Goal: Task Accomplishment & Management: Use online tool/utility

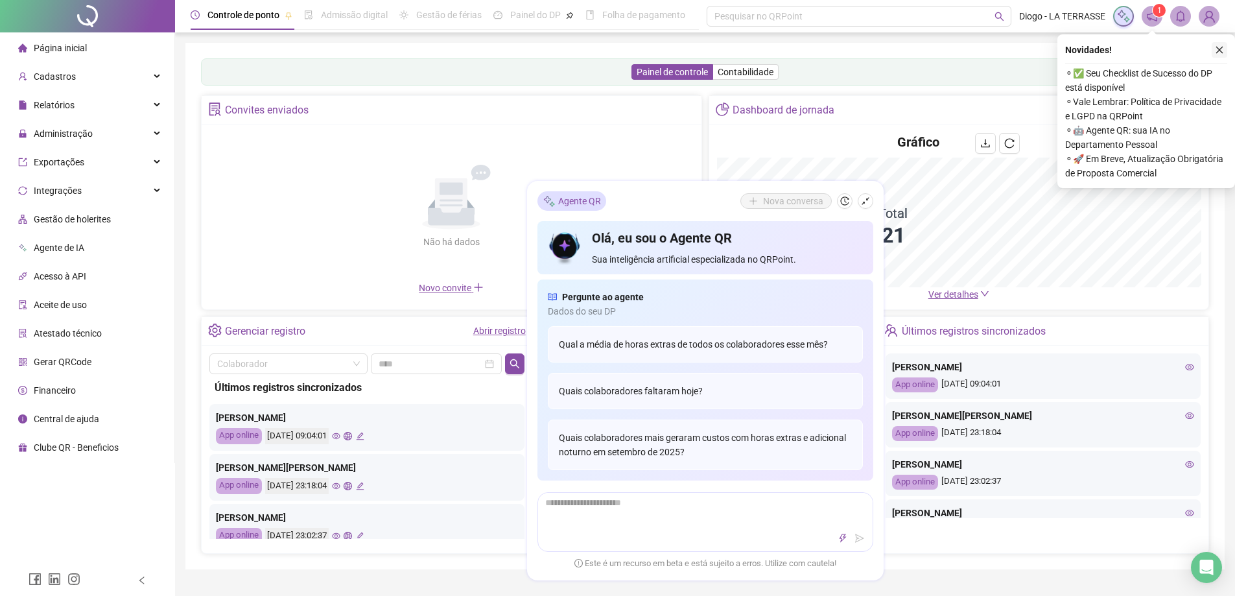
click at [1222, 55] on button "button" at bounding box center [1220, 50] width 16 height 16
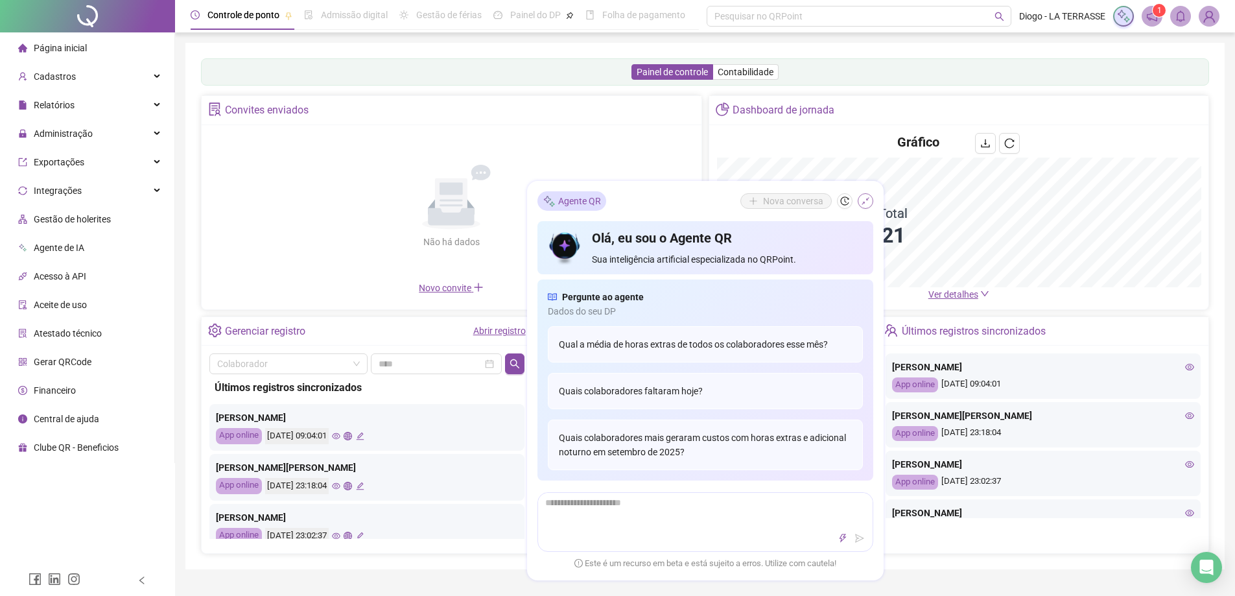
click at [863, 202] on icon "shrink" at bounding box center [865, 200] width 9 height 9
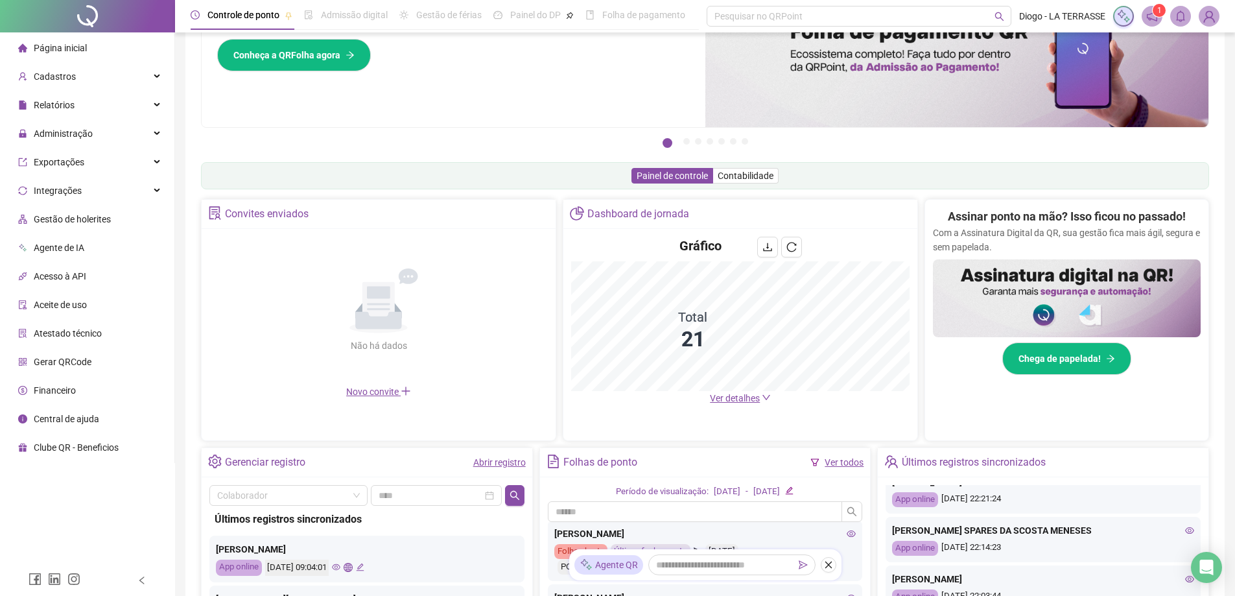
scroll to position [85, 0]
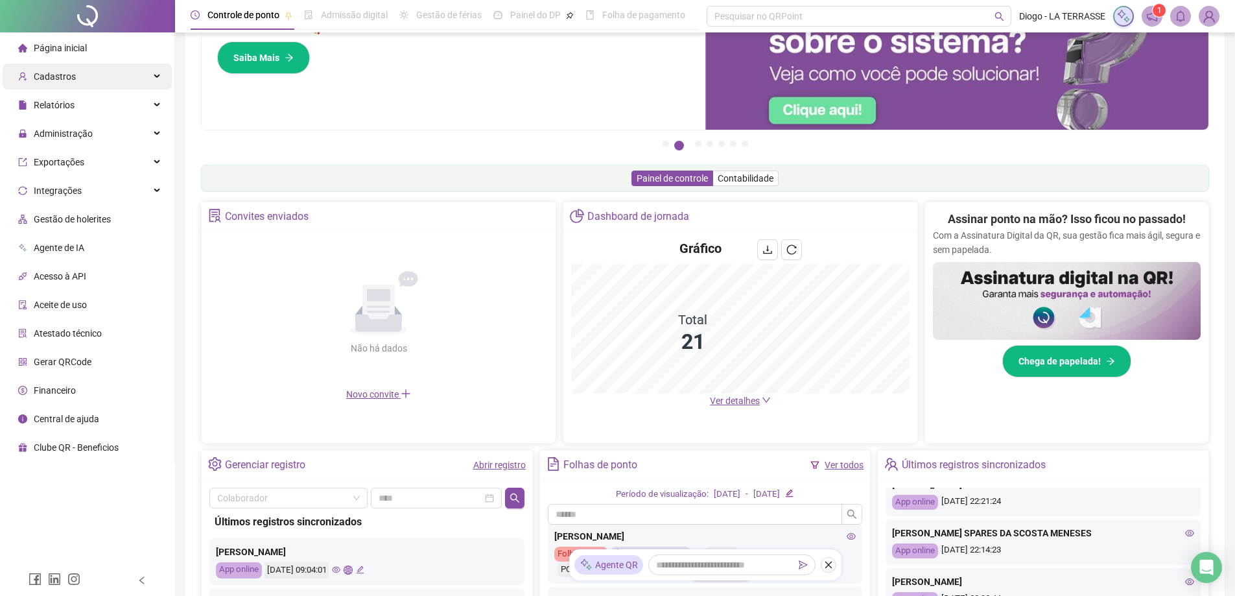
click at [102, 73] on div "Cadastros" at bounding box center [87, 77] width 169 height 26
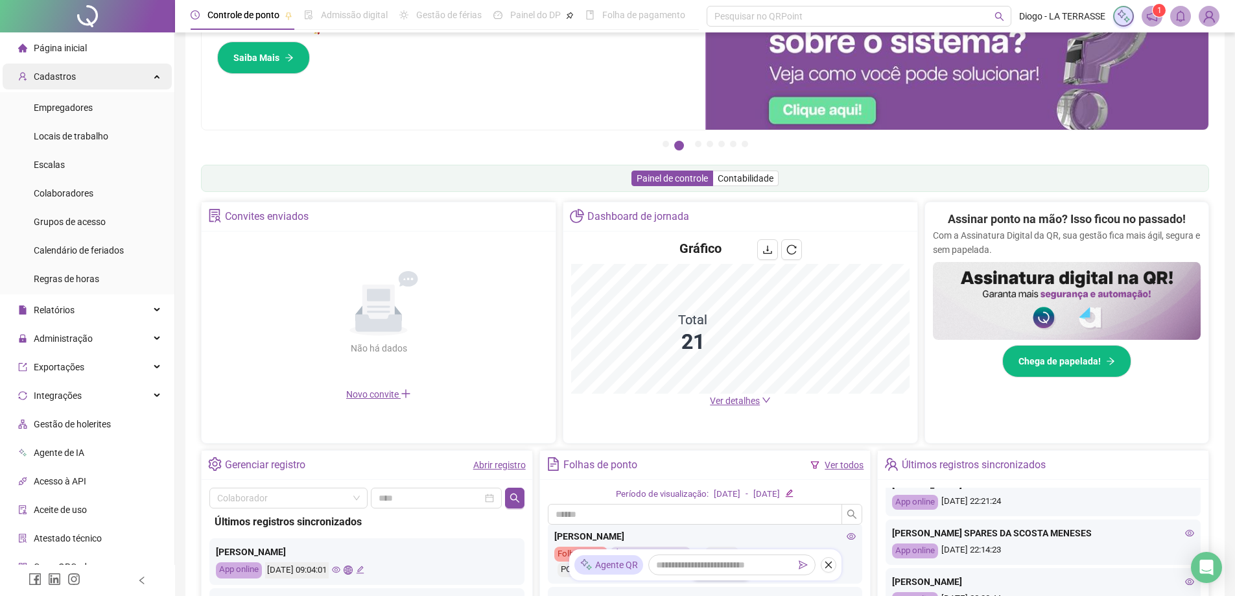
click at [104, 73] on div "Cadastros" at bounding box center [87, 77] width 169 height 26
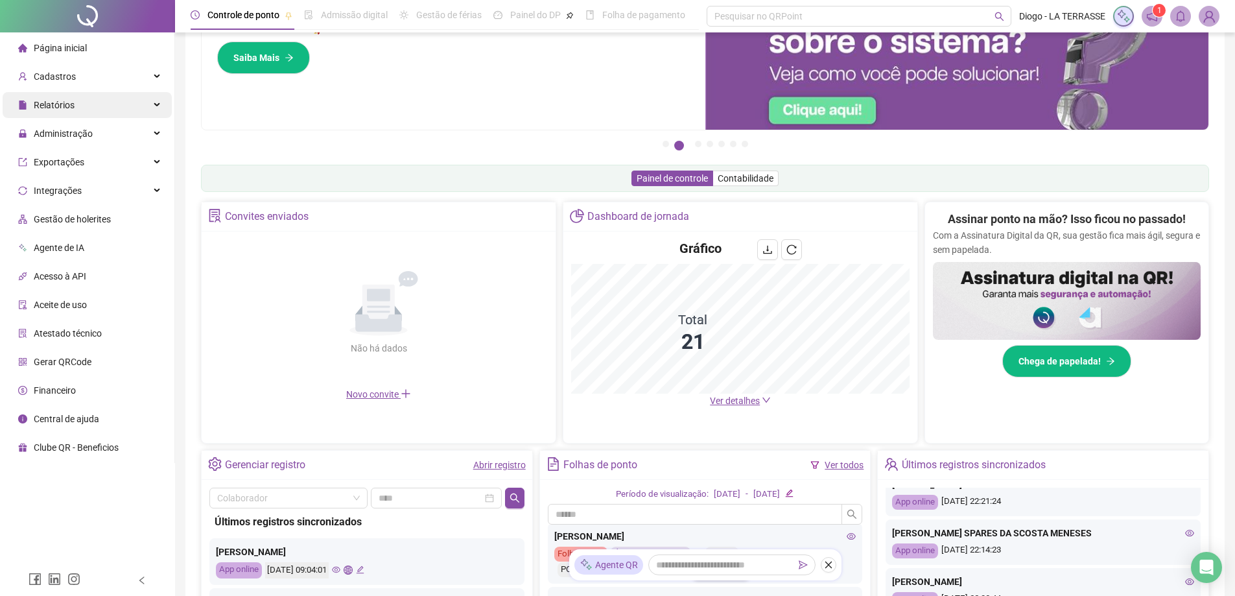
click at [139, 104] on div "Relatórios" at bounding box center [87, 105] width 169 height 26
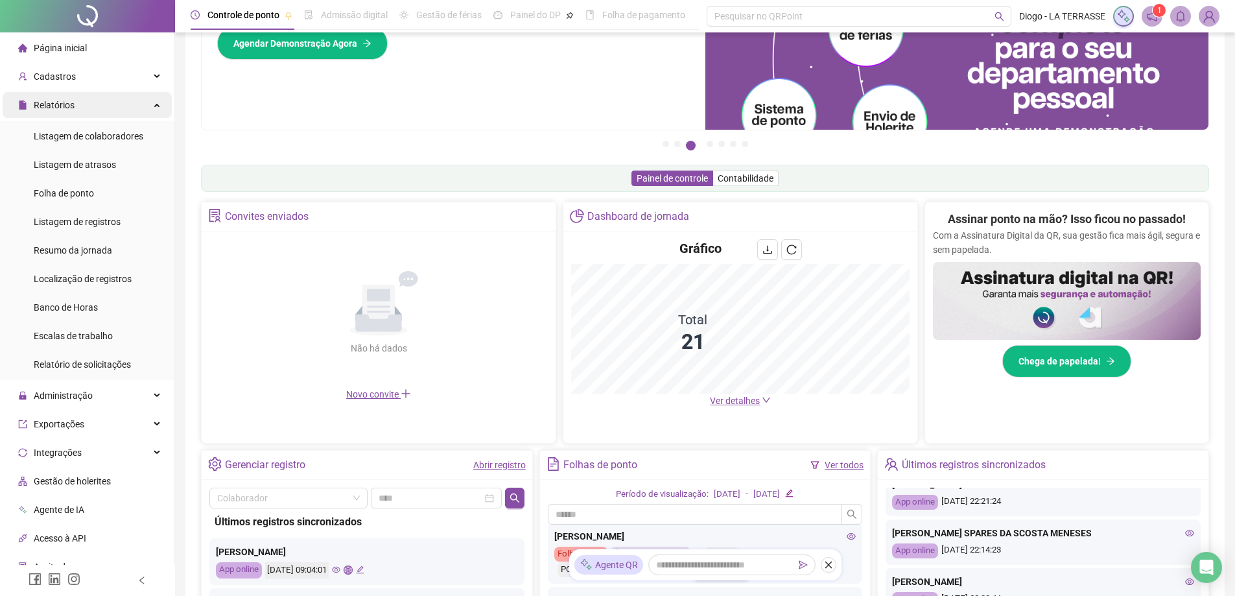
click at [141, 104] on div "Relatórios" at bounding box center [87, 105] width 169 height 26
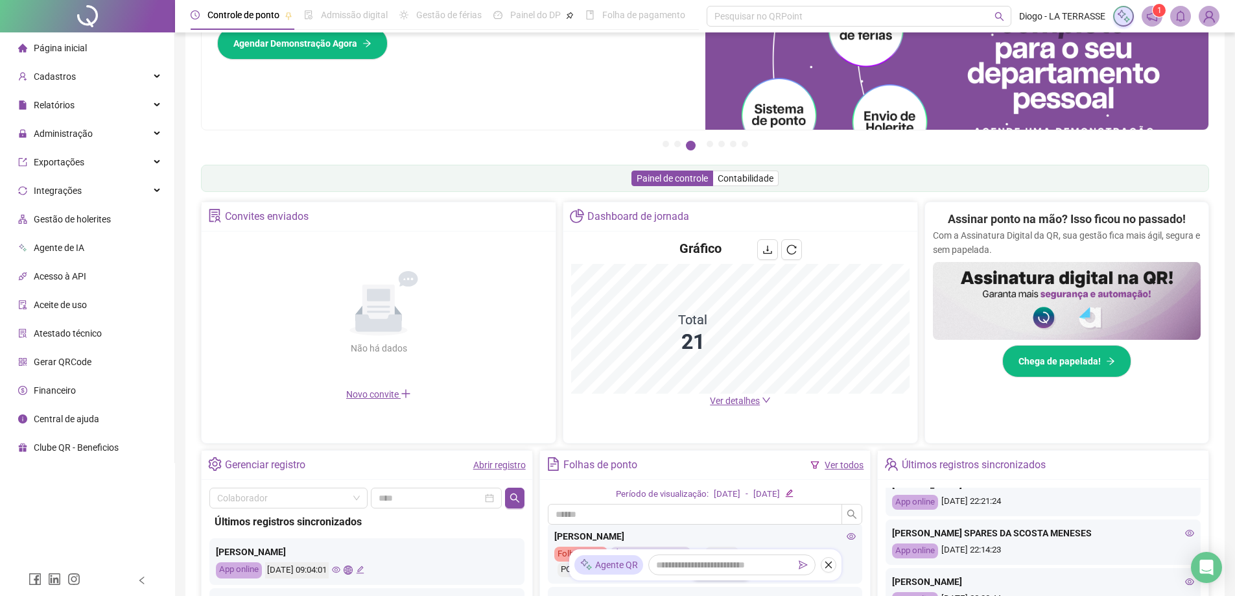
click at [592, 145] on ul "1 2 3 4 5 6 7" at bounding box center [705, 144] width 1008 height 6
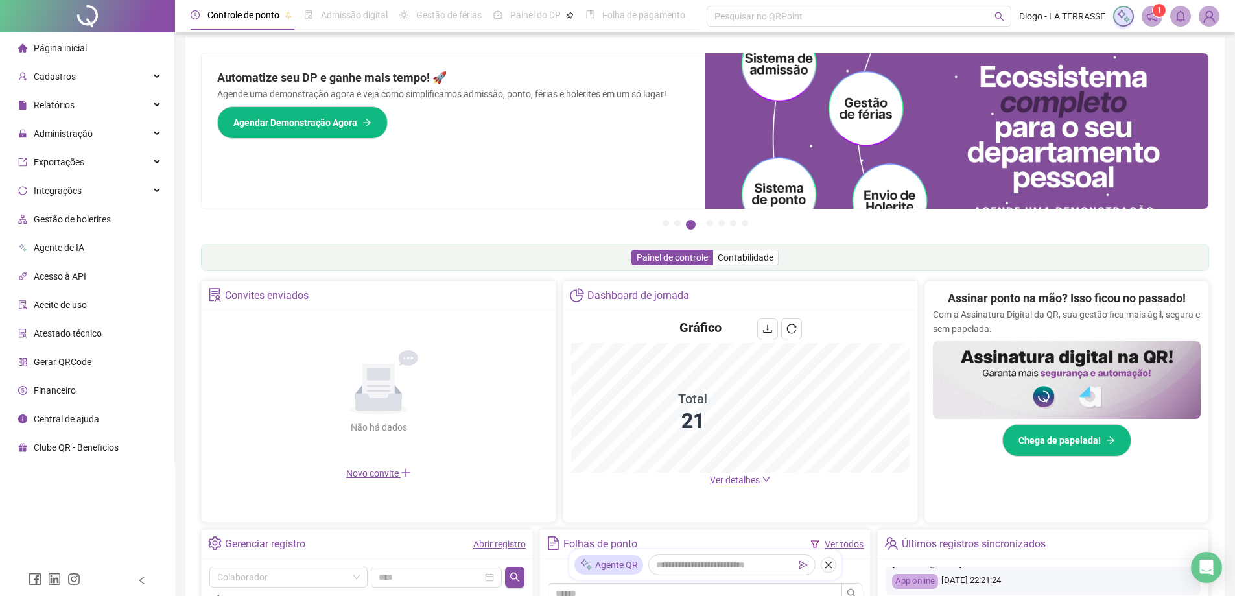
scroll to position [0, 0]
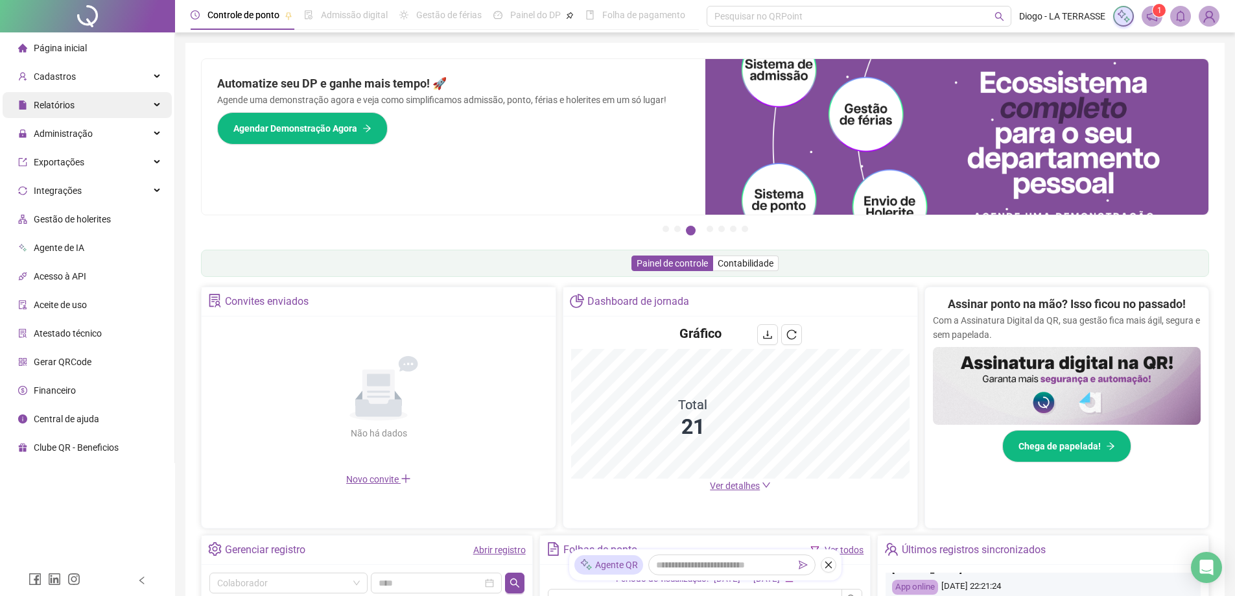
click at [126, 99] on div "Relatórios" at bounding box center [87, 105] width 169 height 26
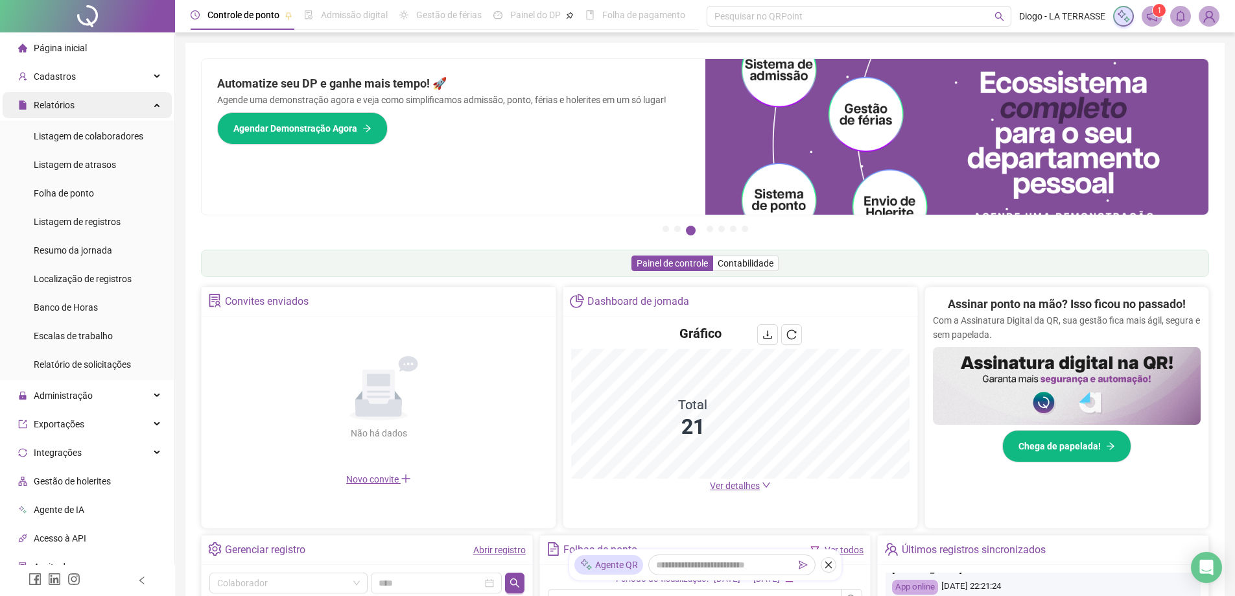
click at [126, 99] on div "Relatórios" at bounding box center [87, 105] width 169 height 26
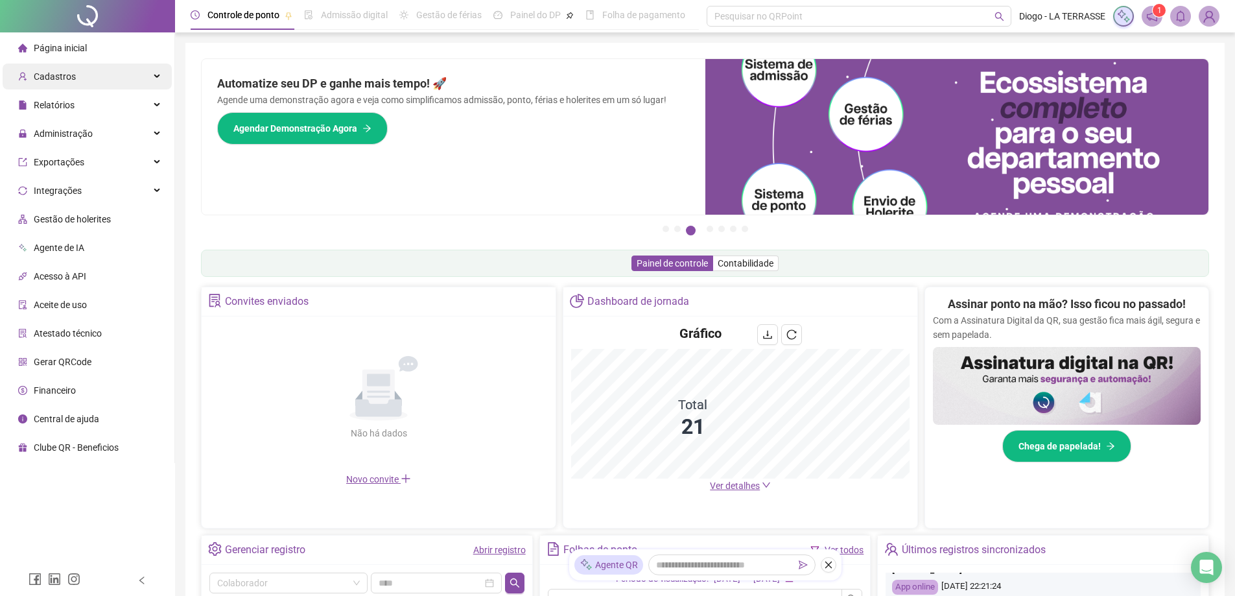
click at [134, 73] on div "Cadastros" at bounding box center [87, 77] width 169 height 26
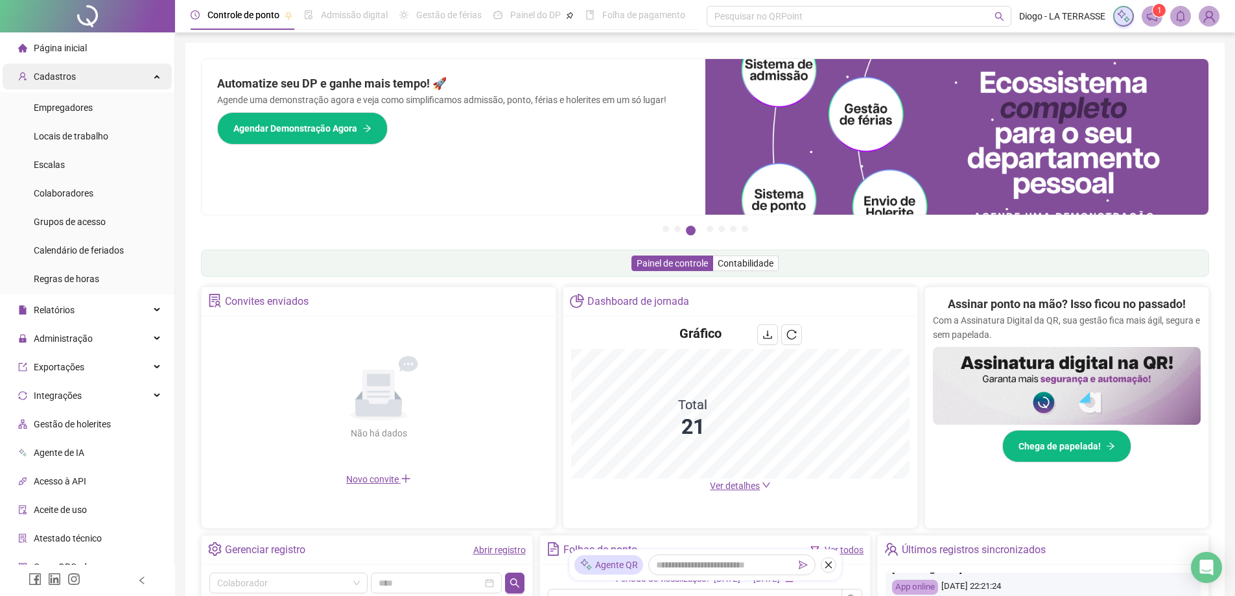
click at [134, 73] on div "Cadastros" at bounding box center [87, 77] width 169 height 26
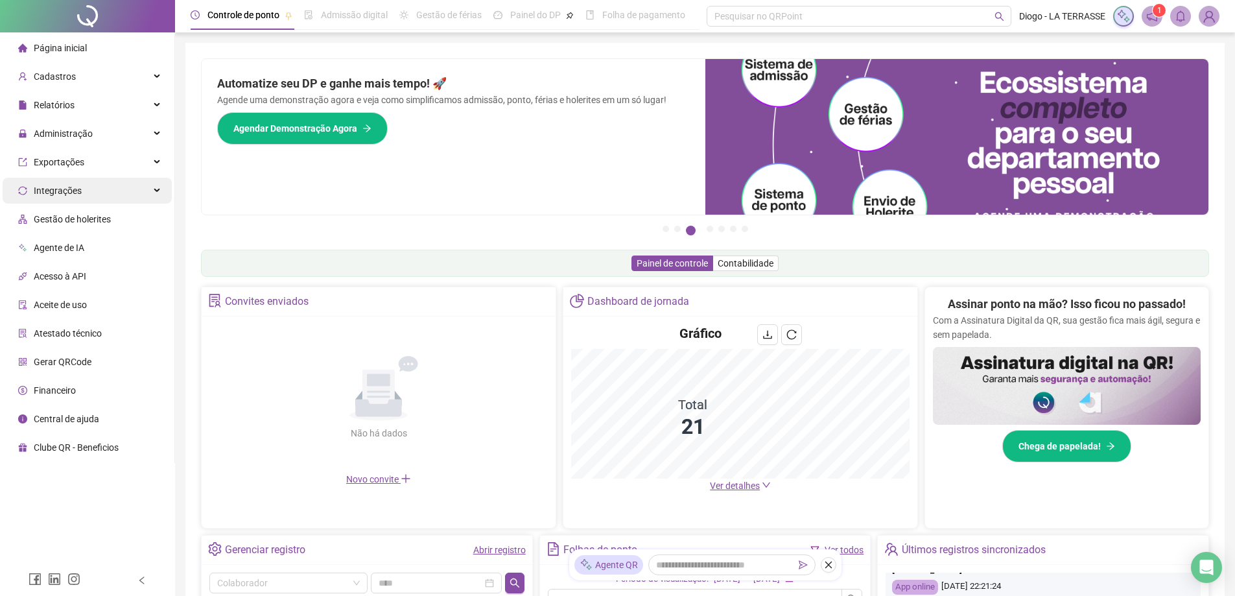
click at [107, 197] on div "Integrações" at bounding box center [87, 191] width 169 height 26
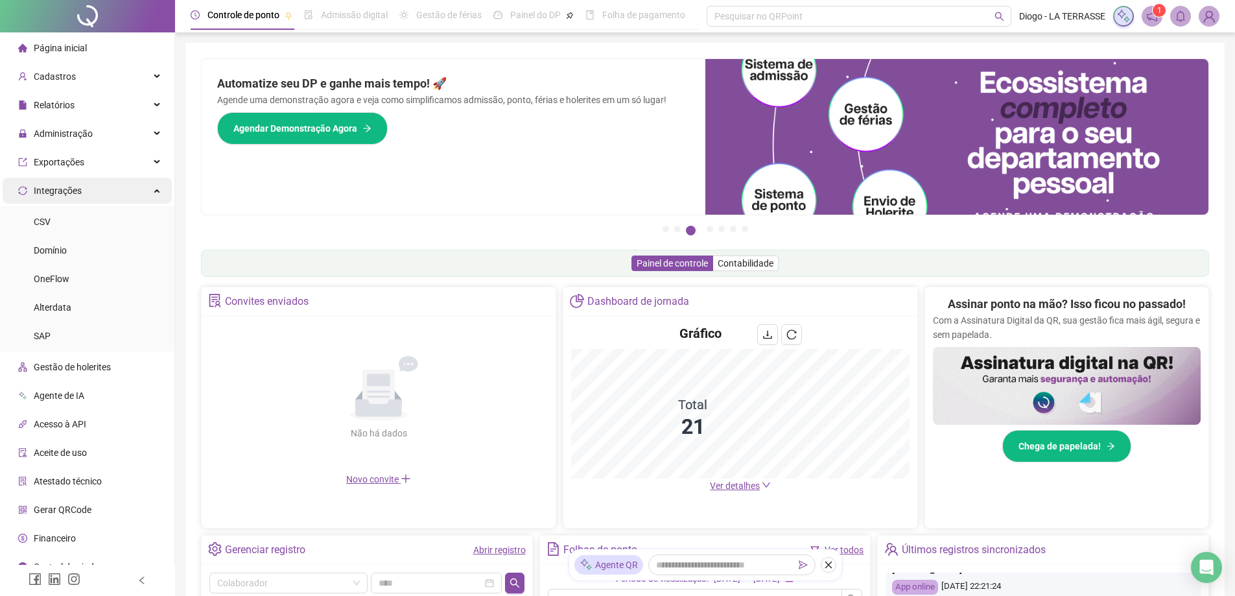
click at [106, 197] on div "Integrações" at bounding box center [87, 191] width 169 height 26
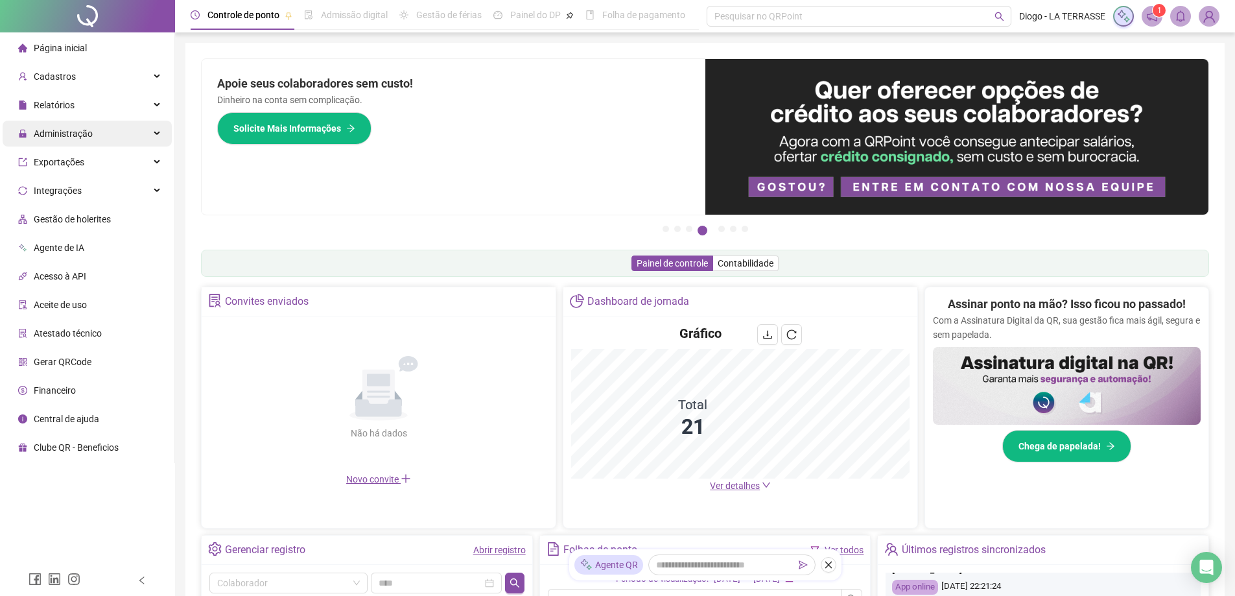
click at [110, 134] on div "Administração" at bounding box center [87, 134] width 169 height 26
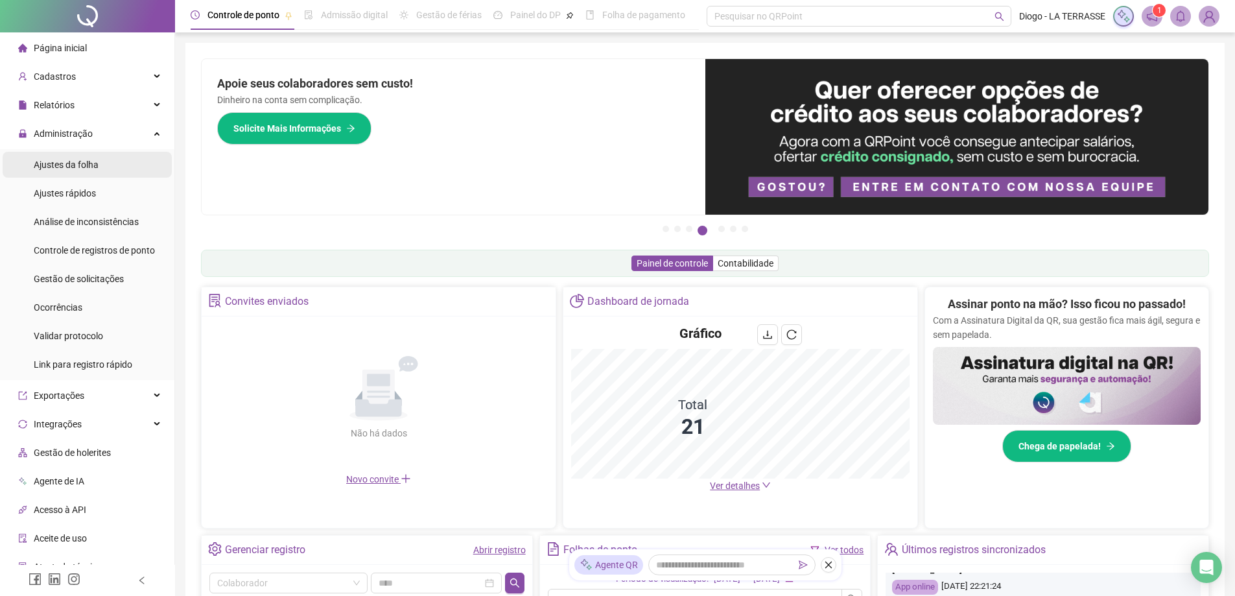
click at [101, 165] on li "Ajustes da folha" at bounding box center [87, 165] width 169 height 26
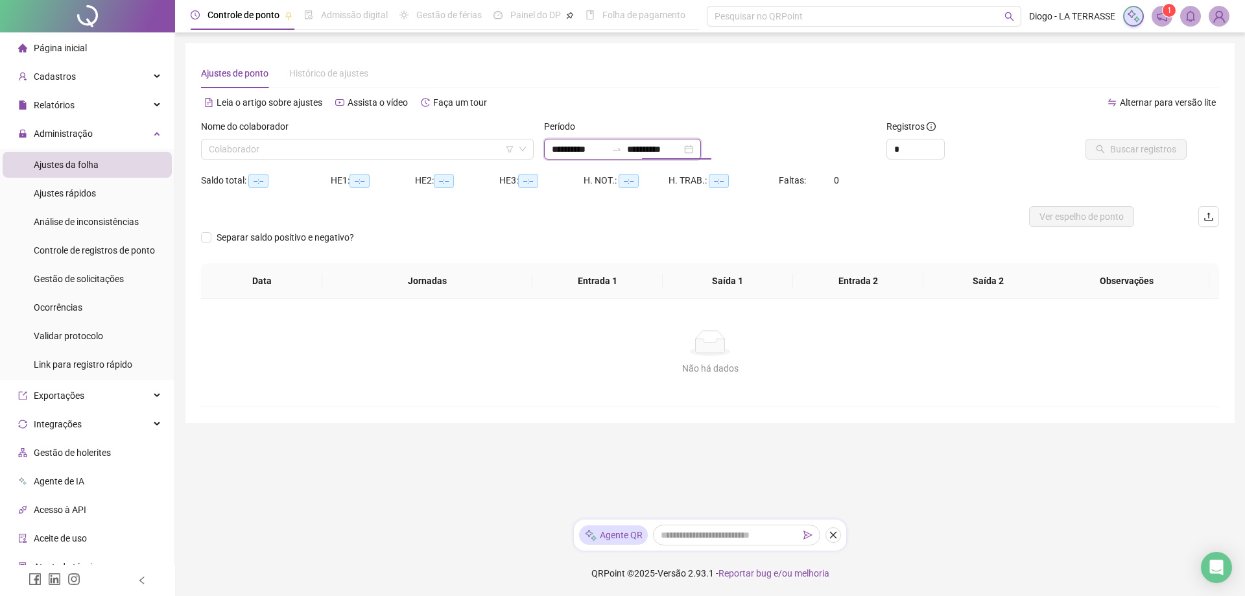
click at [682, 145] on input "**********" at bounding box center [654, 149] width 54 height 14
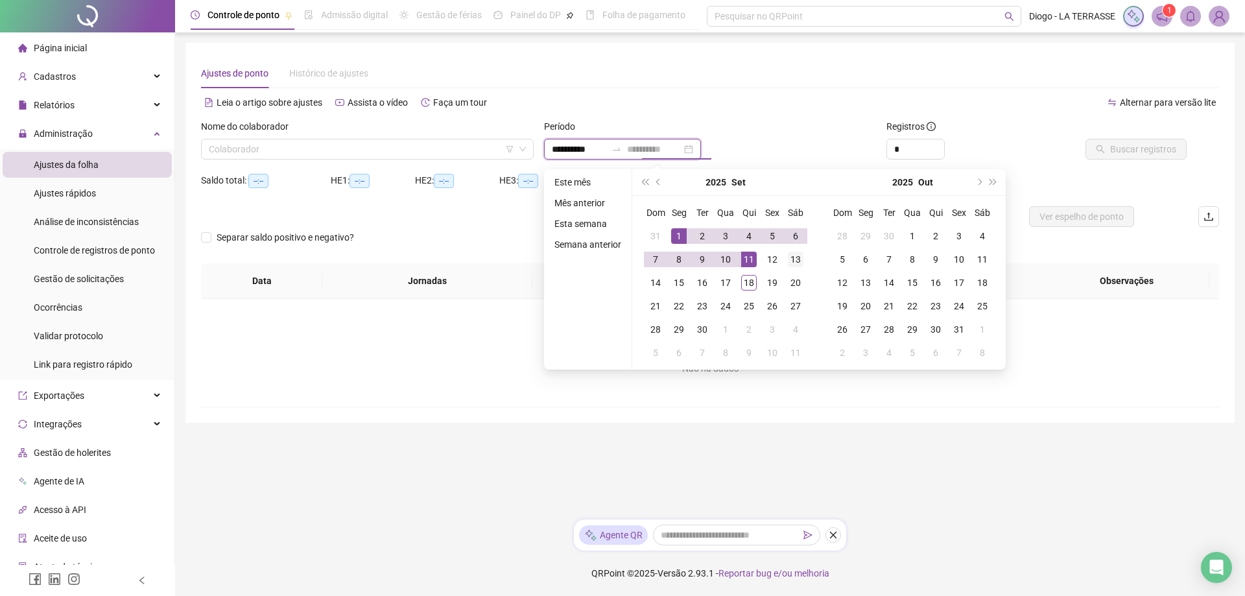
type input "**********"
click at [793, 266] on div "13" at bounding box center [796, 260] width 16 height 16
type input "**********"
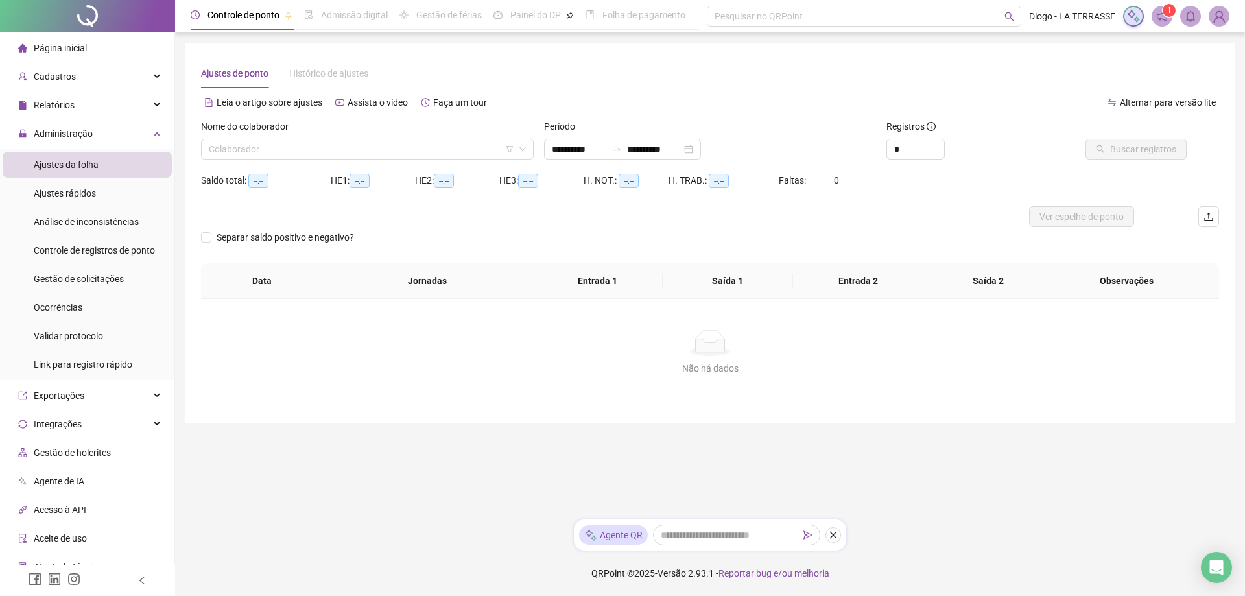
click at [922, 68] on div "Ajustes de ponto Histórico de ajustes" at bounding box center [710, 73] width 1018 height 30
click at [256, 144] on input "search" at bounding box center [361, 148] width 305 height 19
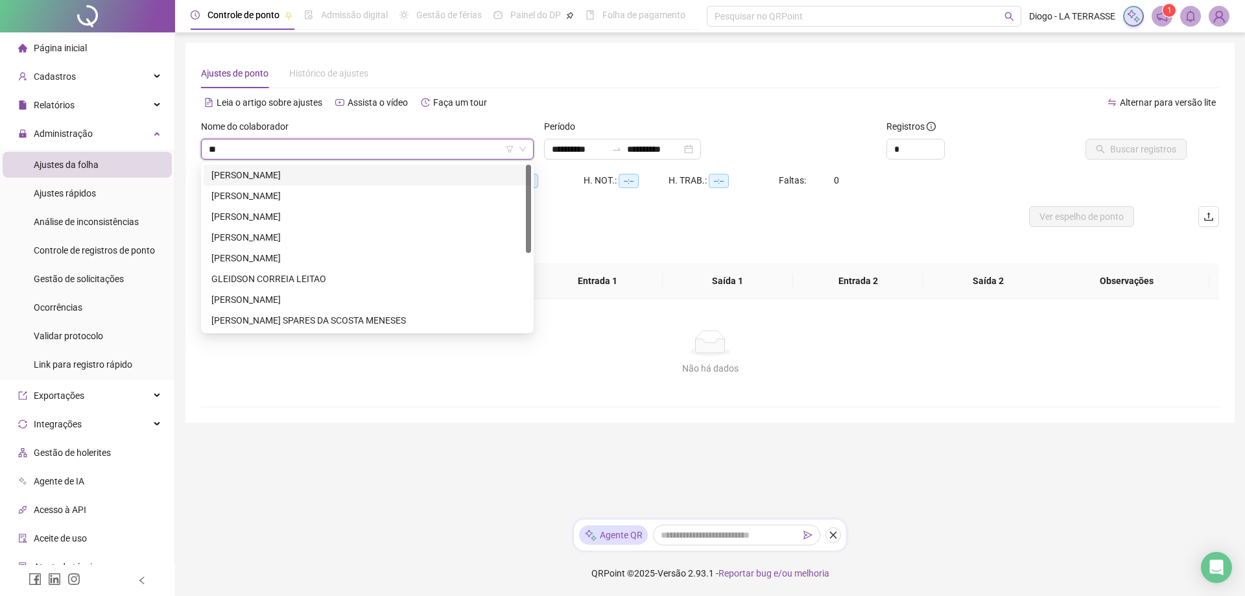
type input "***"
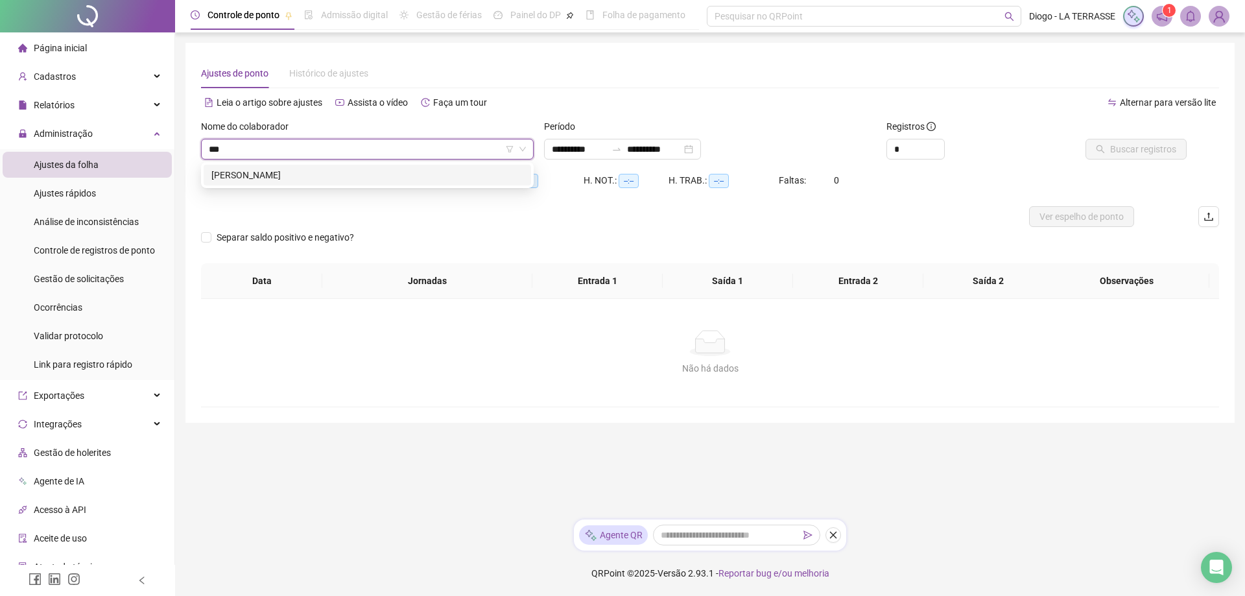
click at [285, 169] on div "DJALMA PEREIRA DOS SANTOS" at bounding box center [367, 175] width 312 height 14
click at [1117, 143] on span "Buscar registros" at bounding box center [1143, 149] width 66 height 14
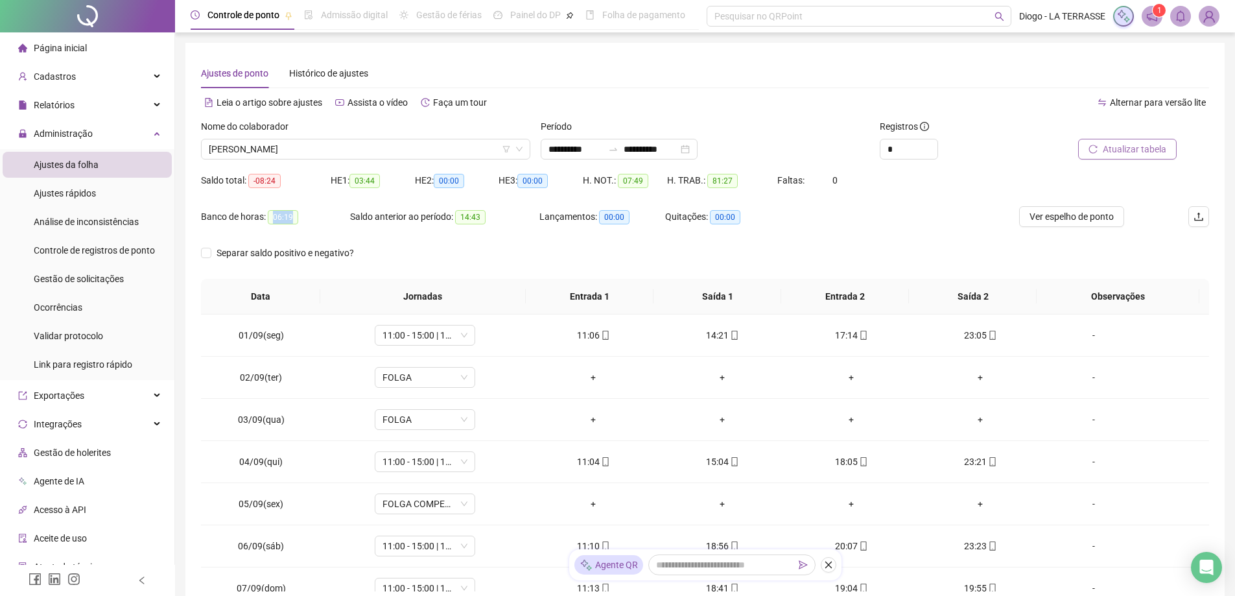
drag, startPoint x: 268, startPoint y: 214, endPoint x: 299, endPoint y: 213, distance: 31.2
click at [299, 213] on div "Banco de horas: 06:19" at bounding box center [275, 216] width 149 height 15
copy span "06:19"
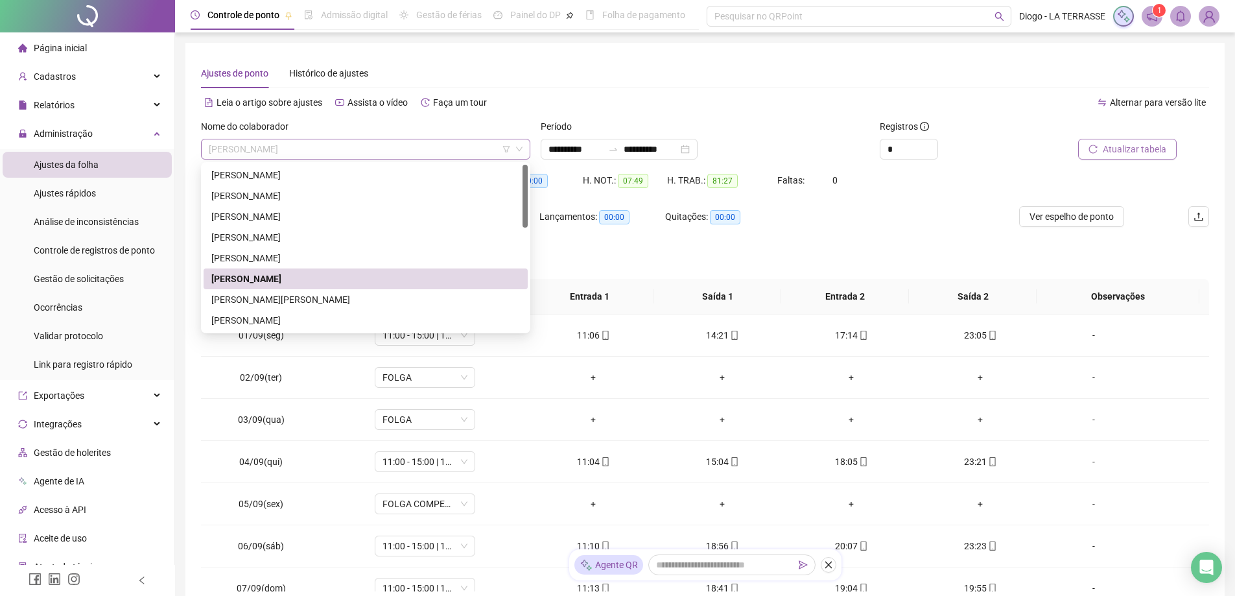
click at [304, 151] on span "DJALMA PEREIRA DOS SANTOS" at bounding box center [366, 148] width 314 height 19
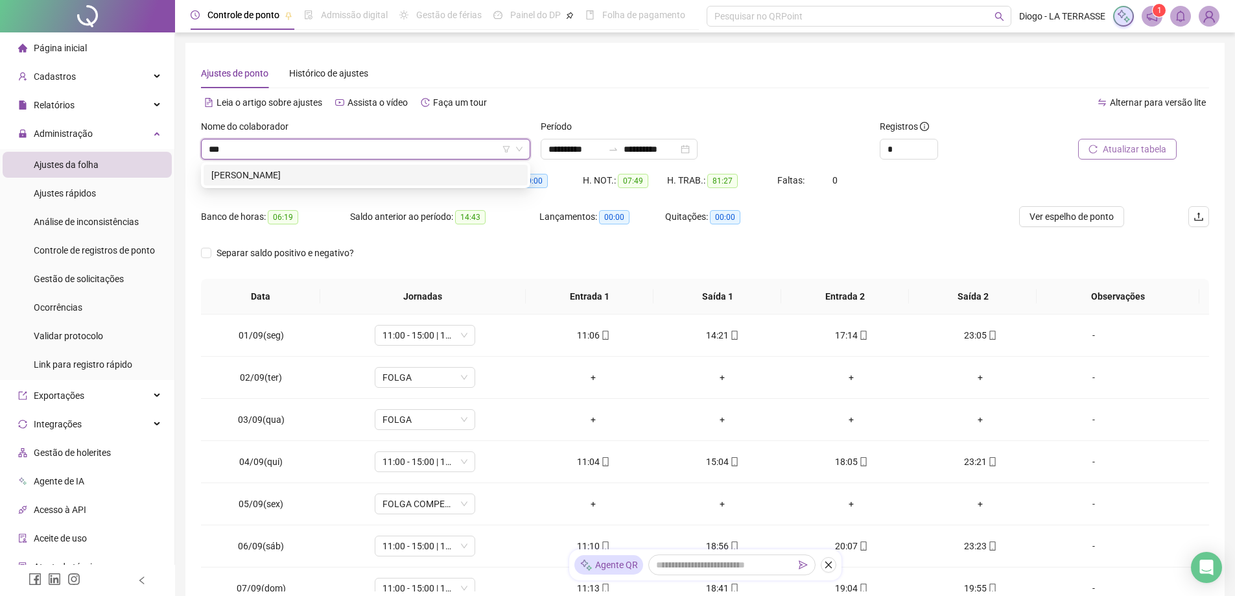
type input "****"
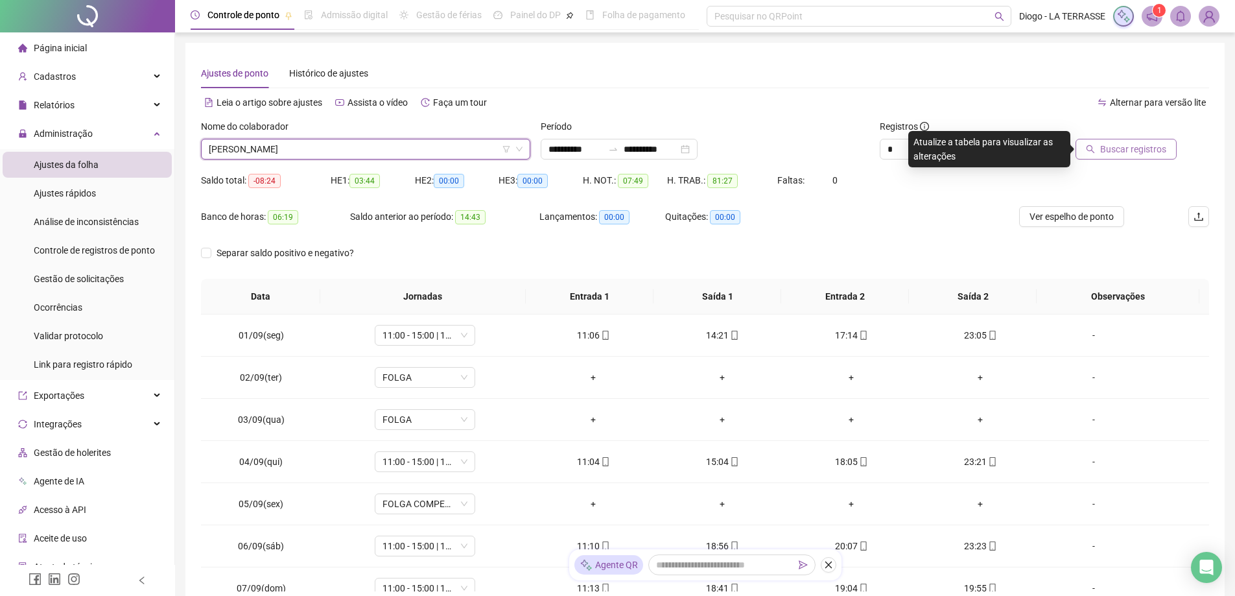
click at [1101, 152] on button "Buscar registros" at bounding box center [1126, 149] width 101 height 21
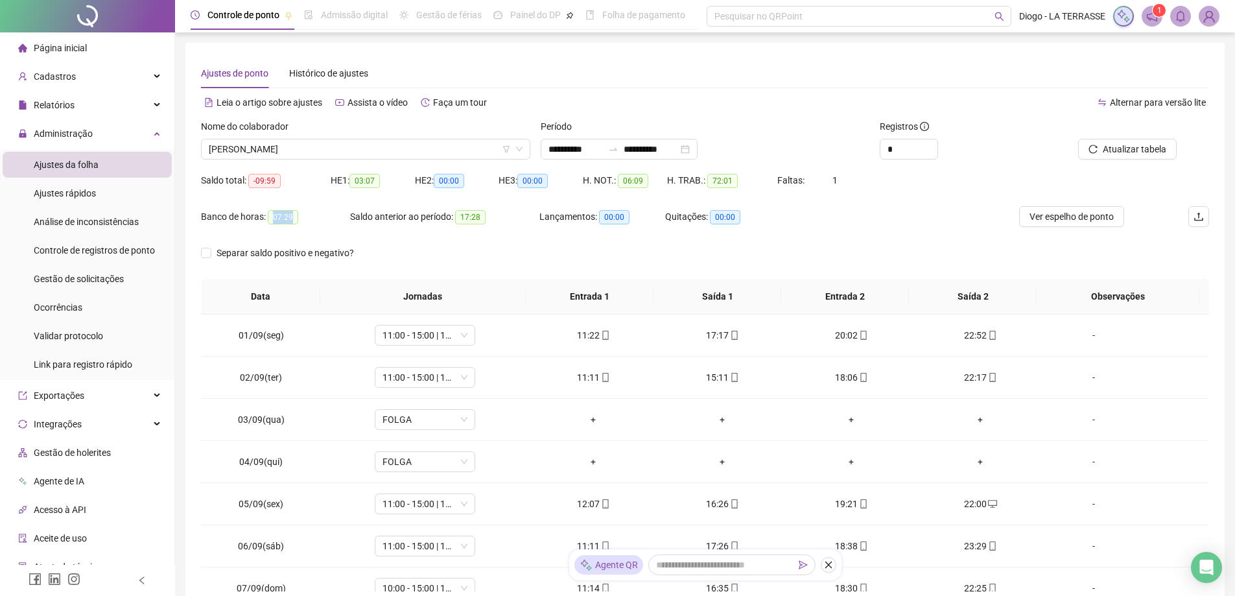
drag, startPoint x: 270, startPoint y: 219, endPoint x: 294, endPoint y: 220, distance: 24.7
click at [294, 220] on span "07:29" at bounding box center [283, 217] width 30 height 14
copy span "07:29"
drag, startPoint x: 275, startPoint y: 153, endPoint x: 285, endPoint y: 149, distance: 10.7
click at [275, 152] on span "DENILTON NASCIMENTO LOPES" at bounding box center [366, 148] width 314 height 19
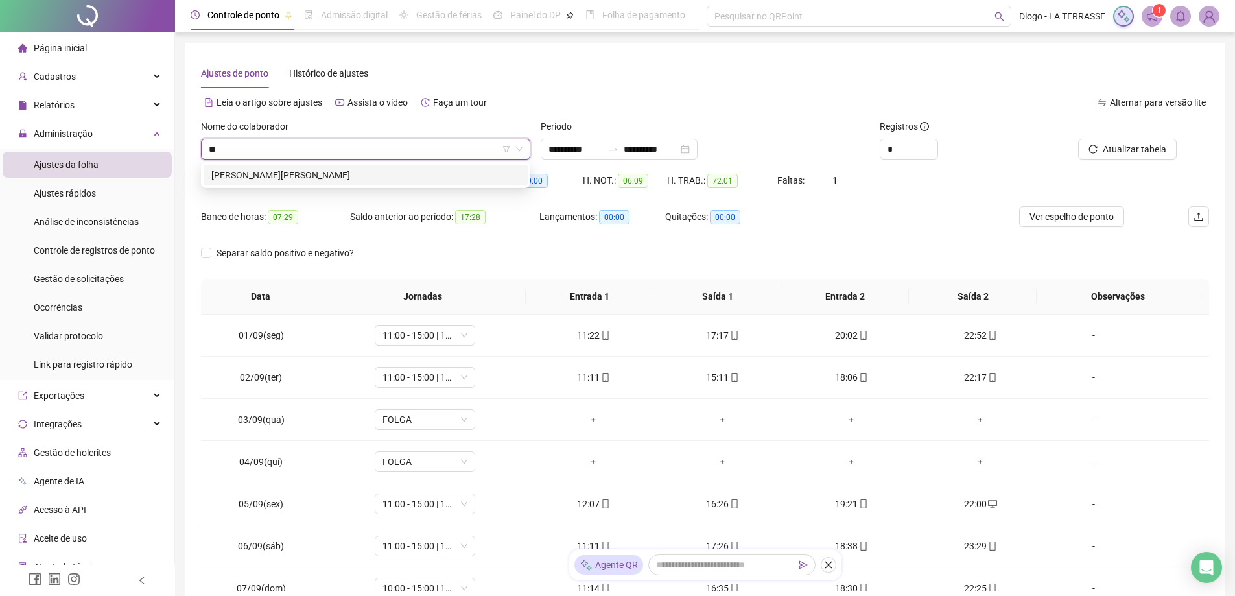
type input "***"
drag, startPoint x: 314, startPoint y: 183, endPoint x: 330, endPoint y: 180, distance: 16.4
click at [313, 183] on div "FELIPE W.RAMOS BASTOS" at bounding box center [366, 175] width 324 height 21
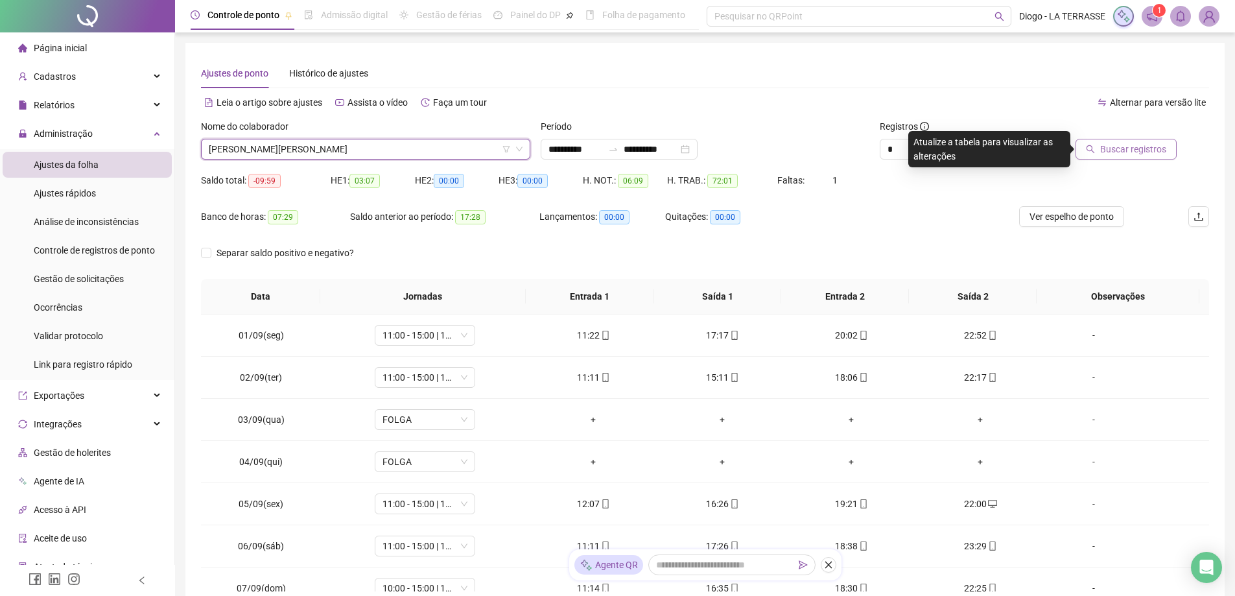
click at [1119, 147] on span "Buscar registros" at bounding box center [1134, 149] width 66 height 14
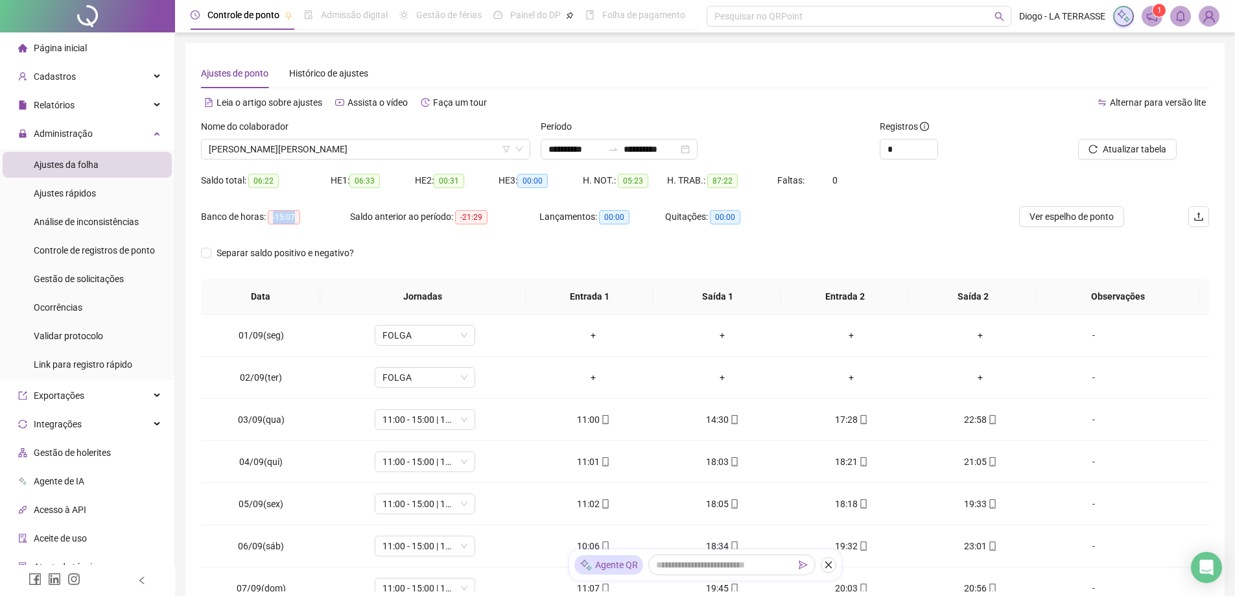
drag, startPoint x: 269, startPoint y: 215, endPoint x: 318, endPoint y: 224, distance: 50.2
click at [315, 220] on div "Banco de horas: -15:07" at bounding box center [275, 216] width 149 height 15
copy span "-15:07"
click at [314, 142] on span "FELIPE W.RAMOS BASTOS" at bounding box center [366, 148] width 314 height 19
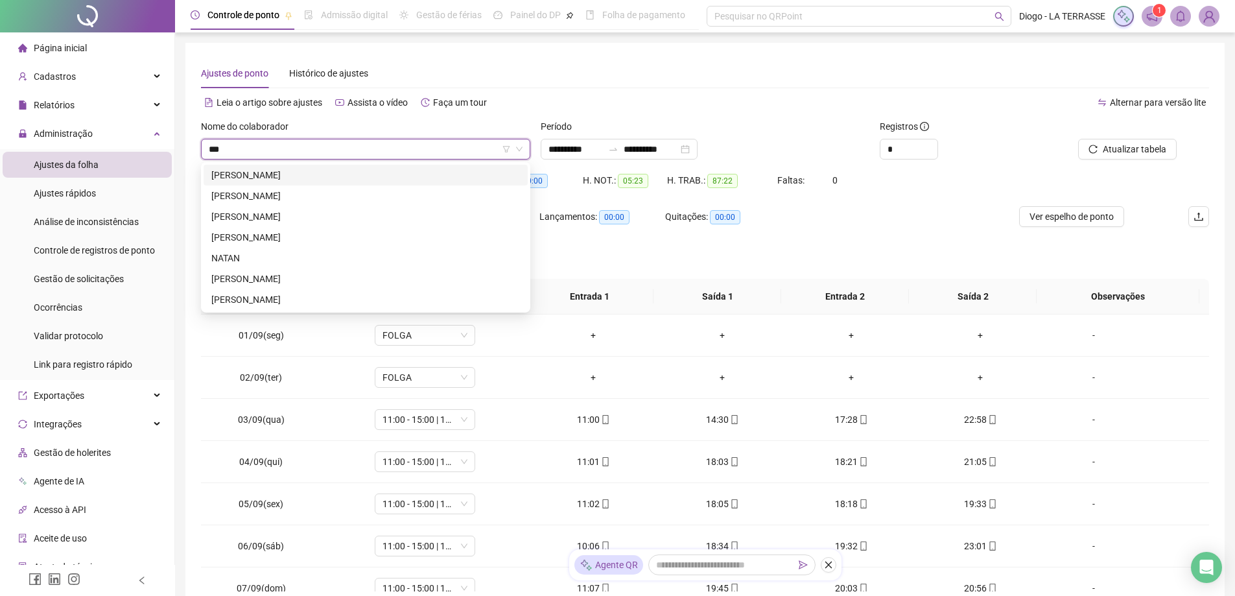
type input "****"
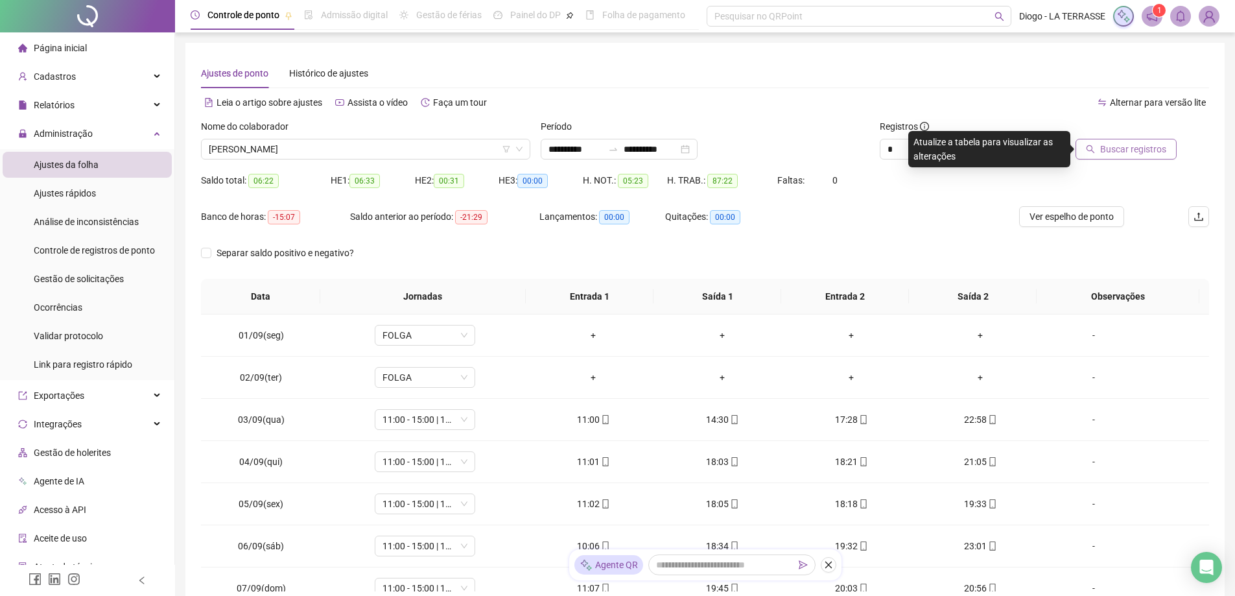
click at [1112, 145] on span "Buscar registros" at bounding box center [1134, 149] width 66 height 14
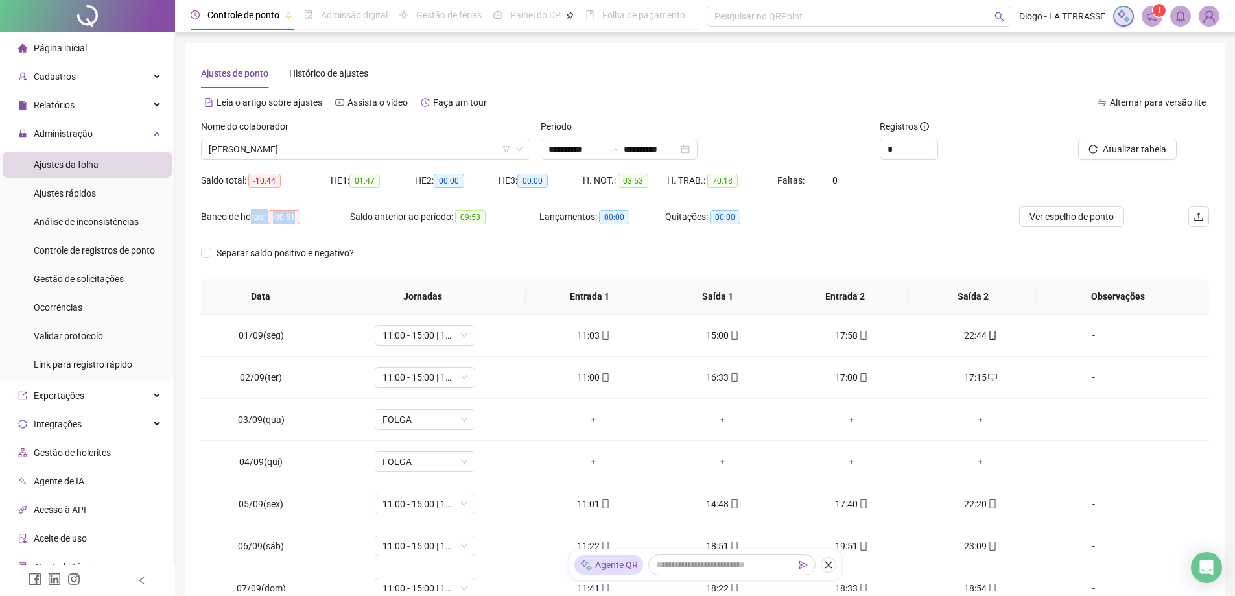
drag, startPoint x: 296, startPoint y: 215, endPoint x: 250, endPoint y: 224, distance: 46.2
click at [250, 224] on div "Banco de horas: -00:51" at bounding box center [275, 216] width 149 height 21
click at [302, 222] on div "Banco de horas: -00:51" at bounding box center [275, 216] width 149 height 15
drag, startPoint x: 271, startPoint y: 216, endPoint x: 297, endPoint y: 216, distance: 25.9
click at [297, 216] on span "-00:51" at bounding box center [284, 217] width 32 height 14
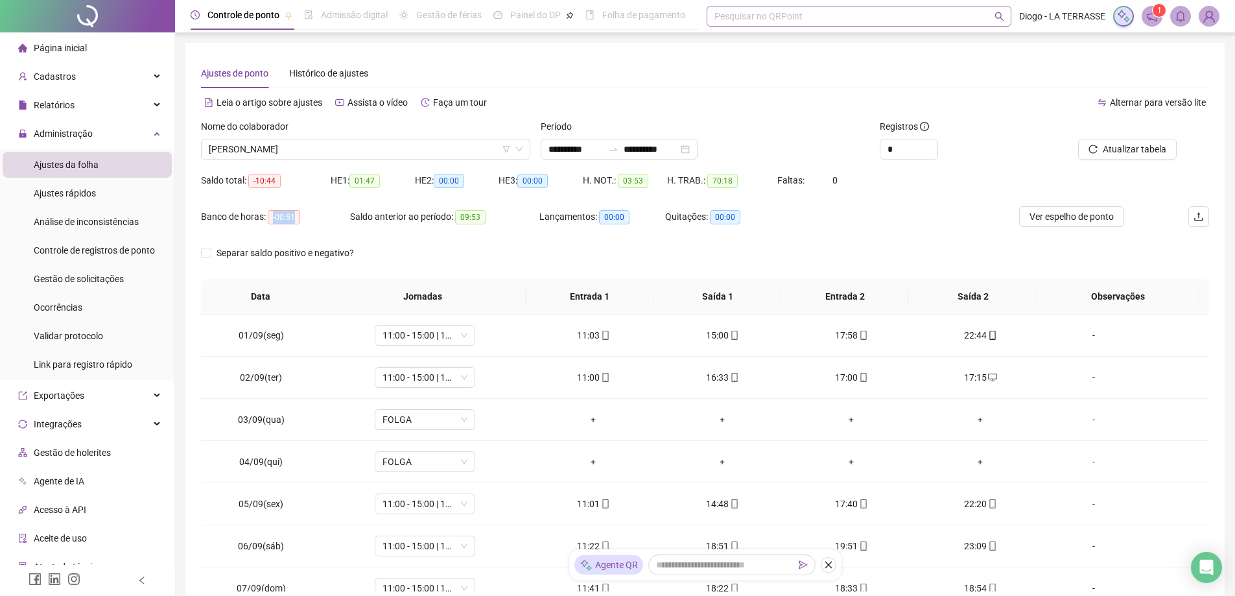
copy span "-00:51"
click at [274, 219] on span "-00:51" at bounding box center [284, 217] width 32 height 14
drag, startPoint x: 294, startPoint y: 220, endPoint x: 258, endPoint y: 217, distance: 35.9
click at [258, 217] on div "Banco de horas: -00:51" at bounding box center [275, 216] width 149 height 15
click at [273, 219] on span "-00:51" at bounding box center [284, 217] width 32 height 14
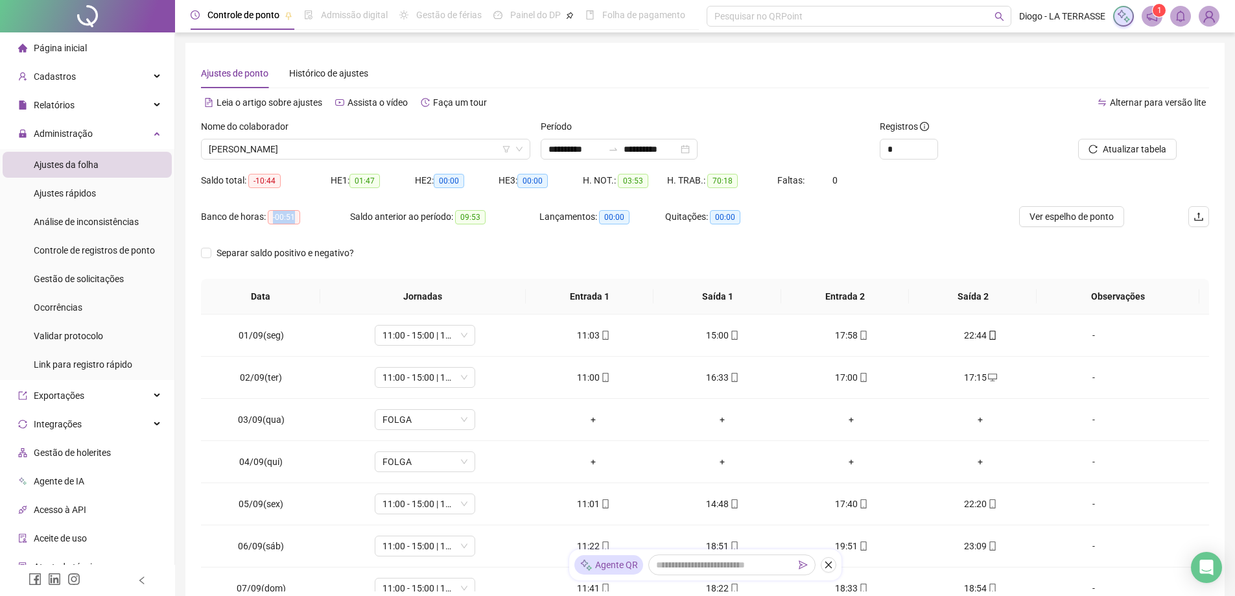
drag, startPoint x: 271, startPoint y: 218, endPoint x: 292, endPoint y: 220, distance: 21.5
click at [292, 220] on span "-00:51" at bounding box center [284, 217] width 32 height 14
copy span "-00:51"
click at [335, 231] on div "Banco de horas: -00:51" at bounding box center [275, 224] width 149 height 36
click at [1084, 156] on button "Atualizar tabela" at bounding box center [1127, 149] width 99 height 21
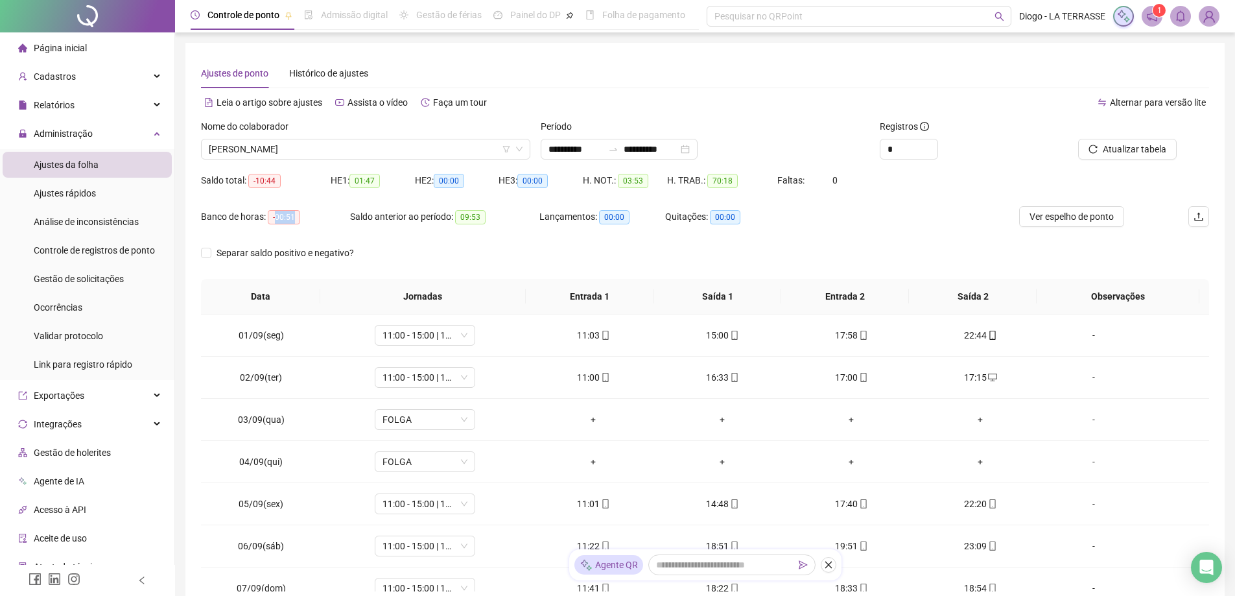
drag, startPoint x: 289, startPoint y: 217, endPoint x: 276, endPoint y: 217, distance: 13.0
click at [276, 217] on span "-00:51" at bounding box center [284, 217] width 32 height 14
copy span "00:51"
click at [353, 150] on span "NATALIA PEREIRA DA SILVA" at bounding box center [366, 148] width 314 height 19
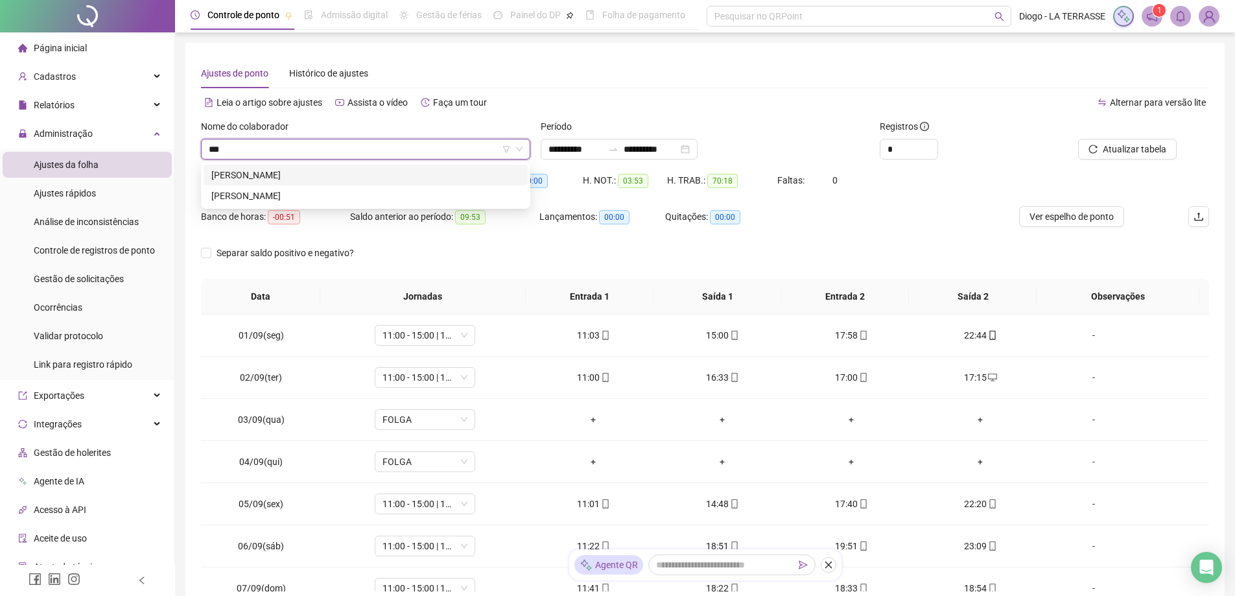
type input "****"
click at [328, 193] on div "NILTON DE SOUZA ARAUJO" at bounding box center [365, 196] width 309 height 14
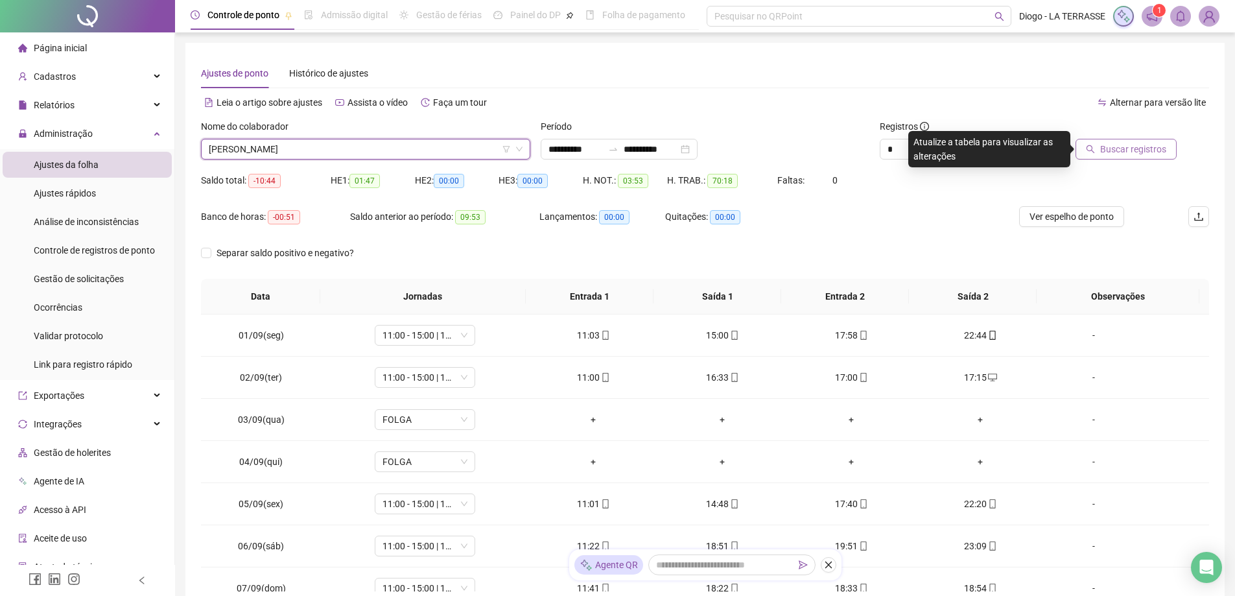
click at [1143, 150] on span "Buscar registros" at bounding box center [1134, 149] width 66 height 14
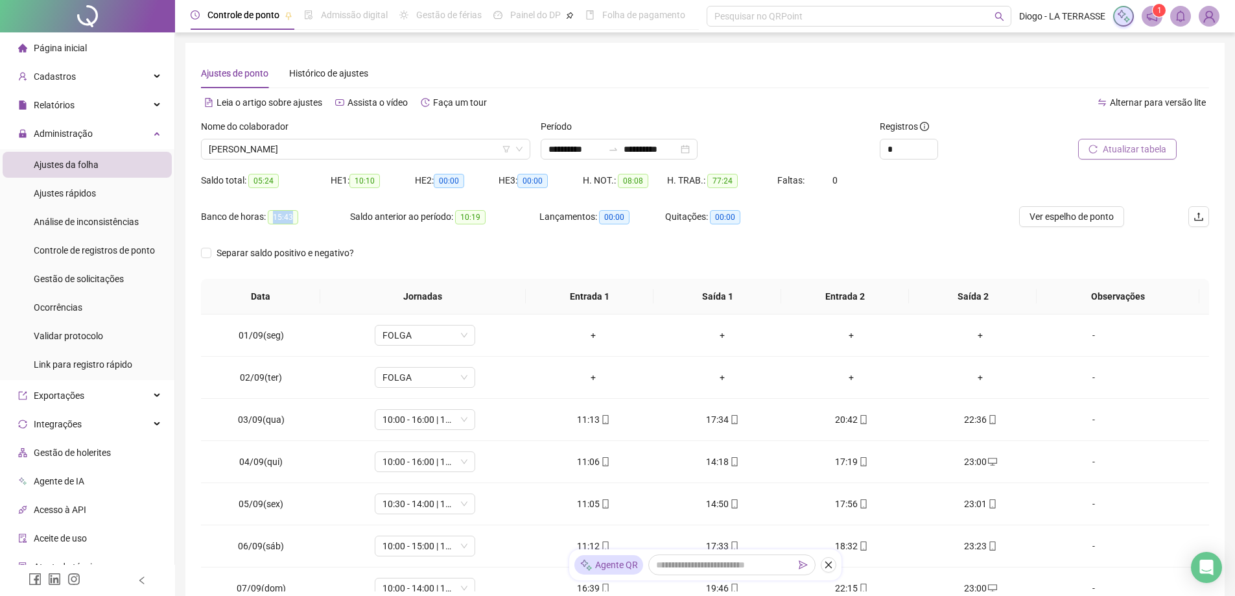
drag, startPoint x: 291, startPoint y: 215, endPoint x: 268, endPoint y: 213, distance: 22.8
click at [268, 213] on span "15:43" at bounding box center [283, 217] width 30 height 14
copy span "15:43"
click at [264, 147] on span "NILTON DE SOUZA ARAUJO" at bounding box center [366, 148] width 314 height 19
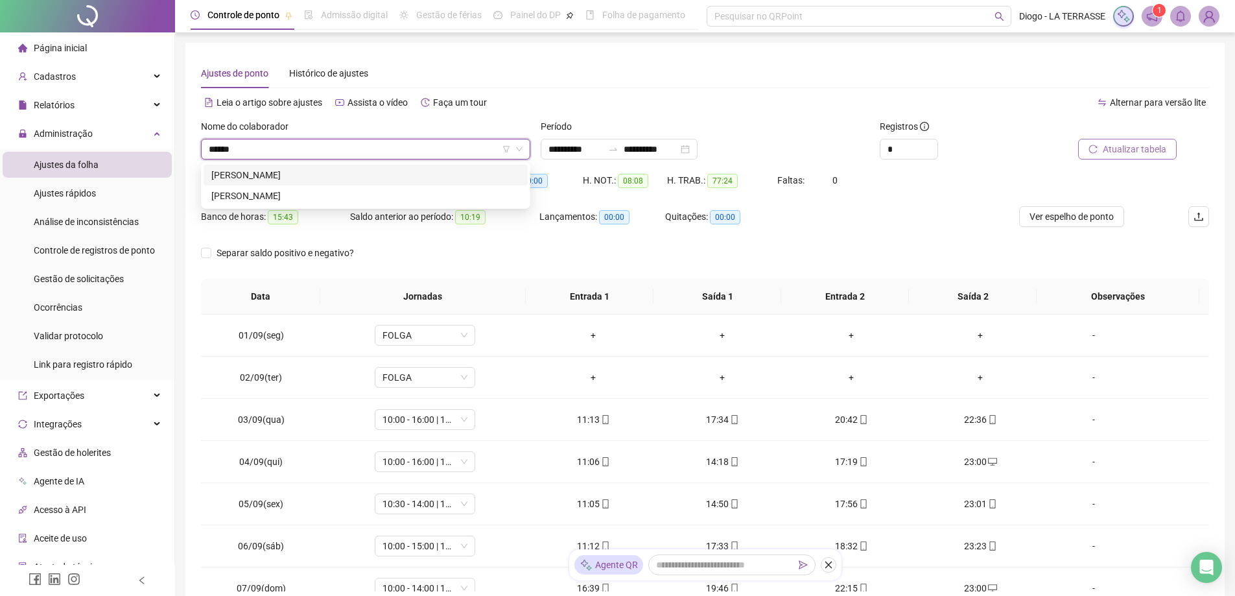
type input "*******"
drag, startPoint x: 289, startPoint y: 169, endPoint x: 302, endPoint y: 173, distance: 13.5
click at [291, 169] on div "GABRIEL NICOLAS TELES MOURÃO" at bounding box center [365, 175] width 309 height 14
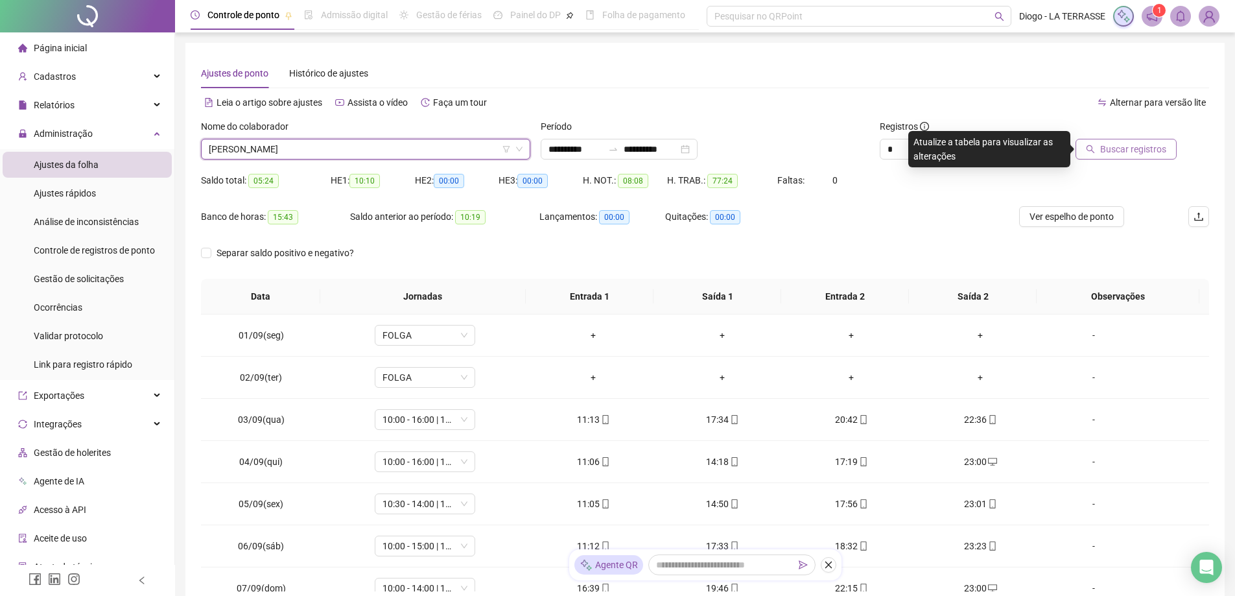
click at [1163, 152] on span "Buscar registros" at bounding box center [1134, 149] width 66 height 14
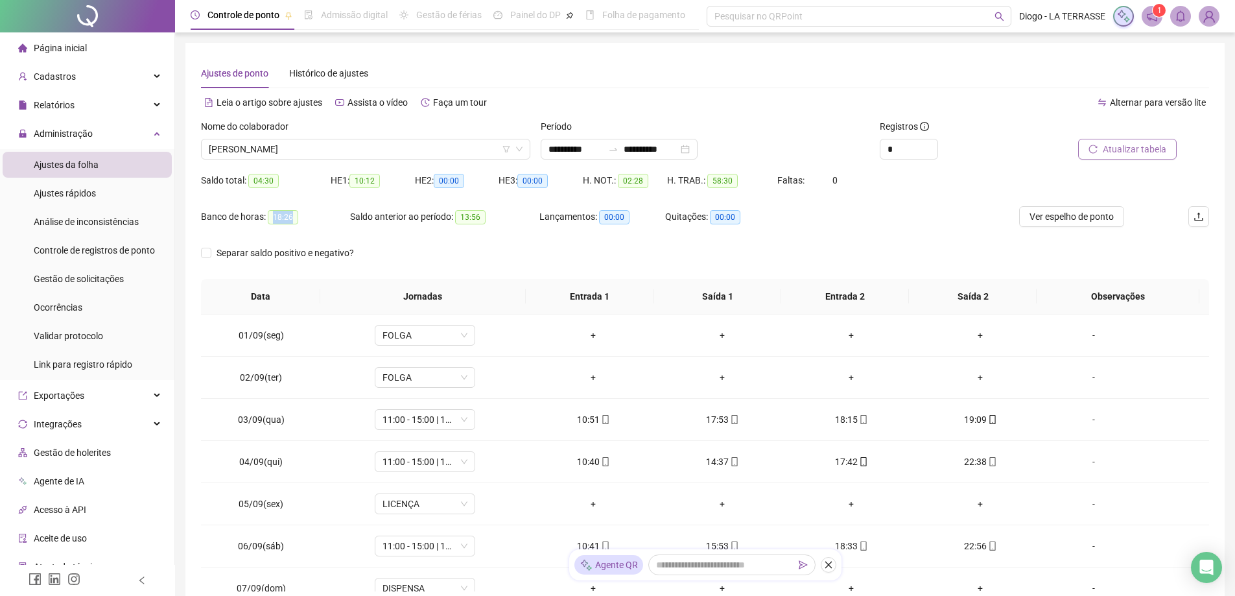
drag, startPoint x: 293, startPoint y: 213, endPoint x: 270, endPoint y: 217, distance: 23.0
click at [270, 217] on span "18:26" at bounding box center [283, 217] width 30 height 14
copy span "18:26"
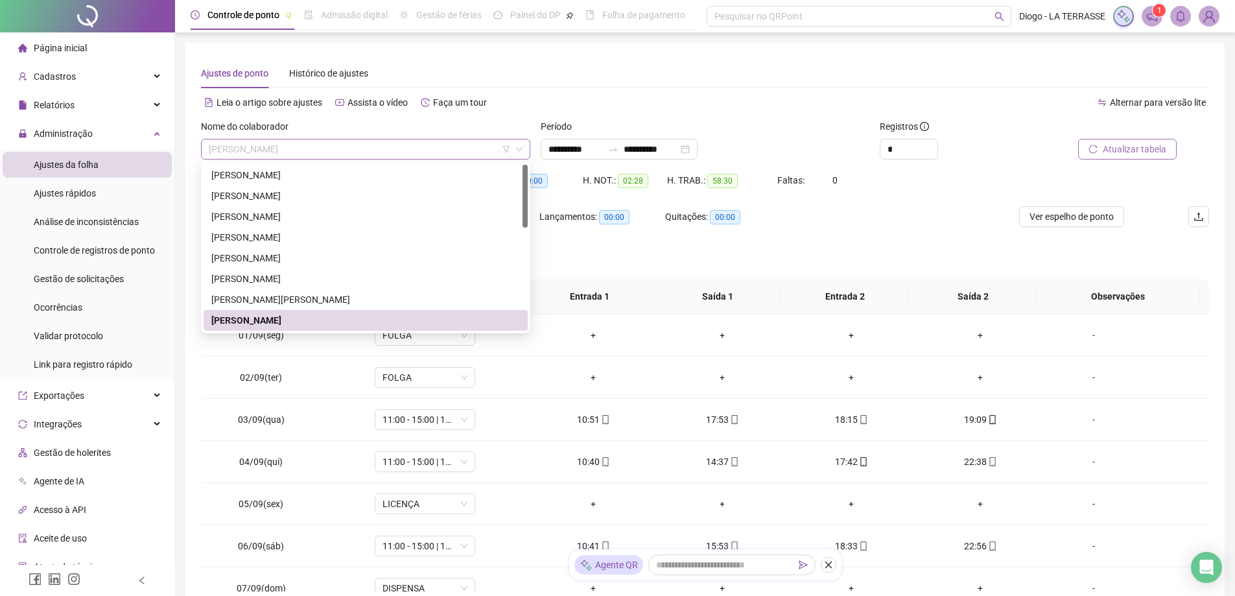
click at [297, 149] on span "GABRIEL NICOLAS TELES MOURÃO" at bounding box center [366, 148] width 314 height 19
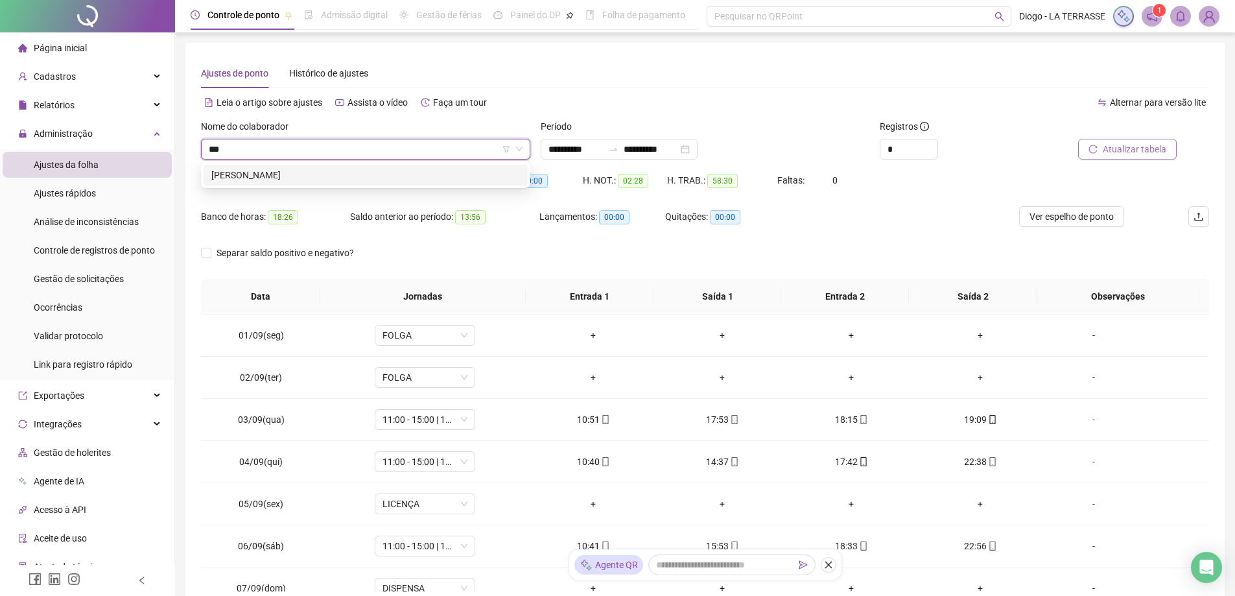
type input "****"
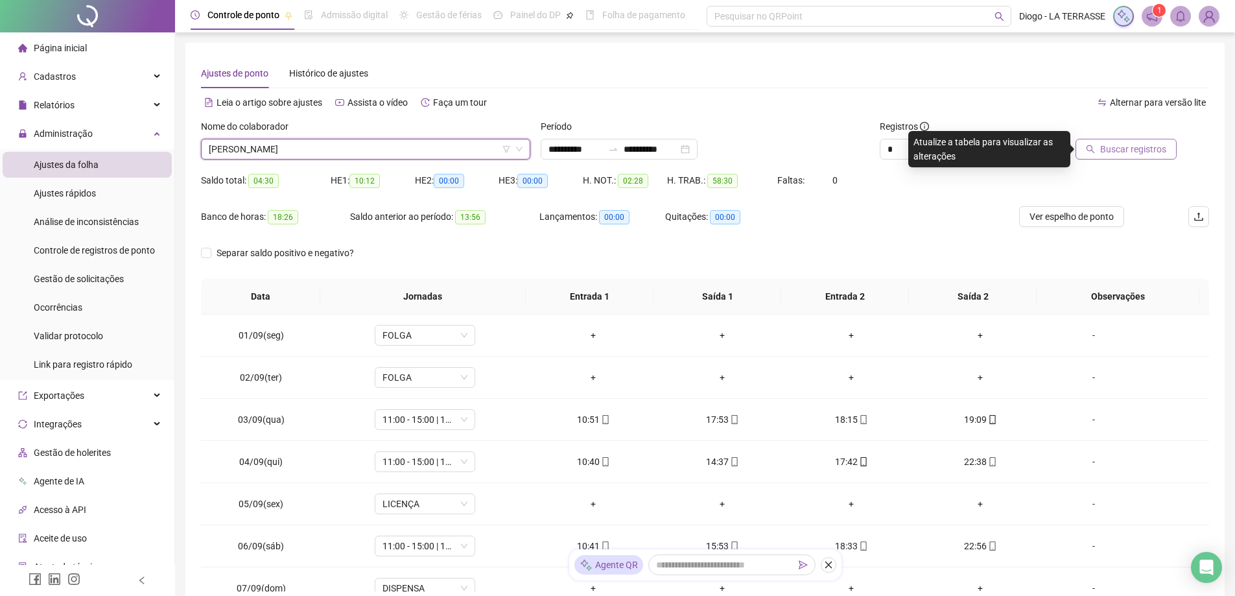
click at [1095, 153] on icon "search" at bounding box center [1090, 149] width 9 height 9
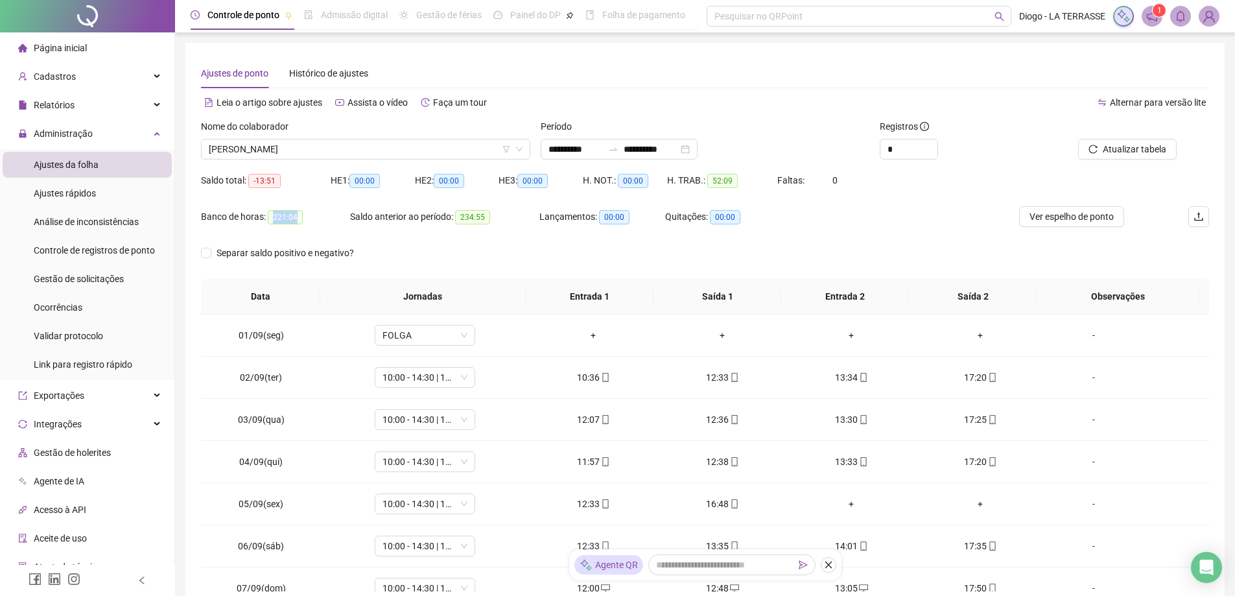
drag, startPoint x: 298, startPoint y: 217, endPoint x: 269, endPoint y: 221, distance: 28.9
click at [269, 221] on span "221:04" at bounding box center [285, 217] width 35 height 14
copy span "221:04"
click at [270, 150] on span "SUELI MONTEIRO DOS SANTOS" at bounding box center [366, 148] width 314 height 19
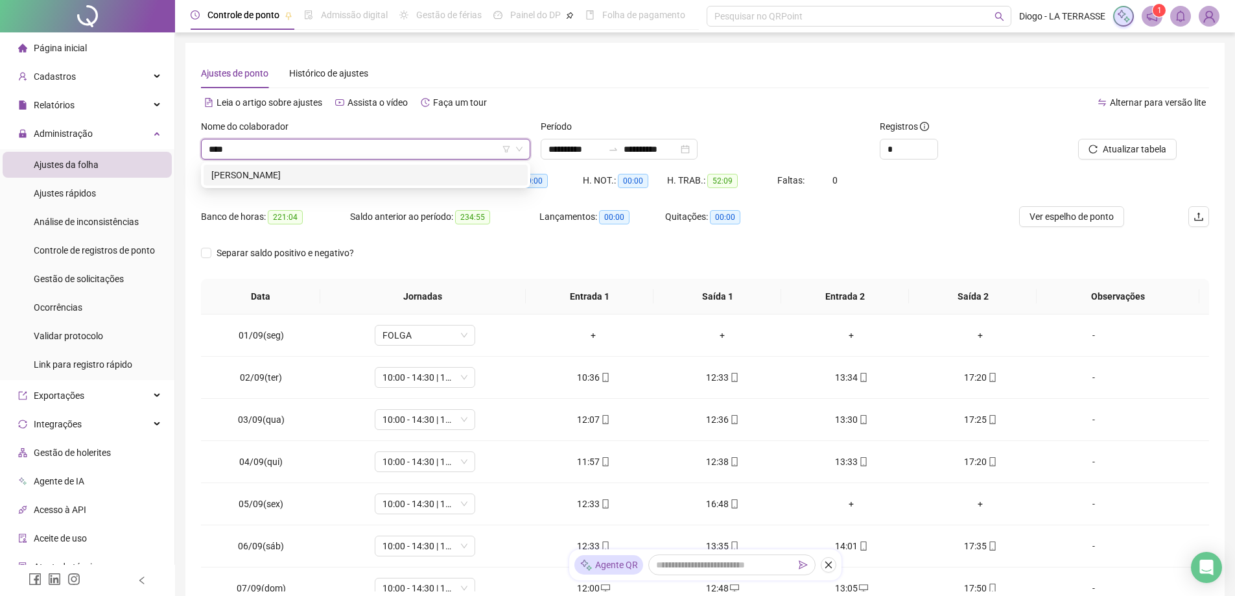
type input "*****"
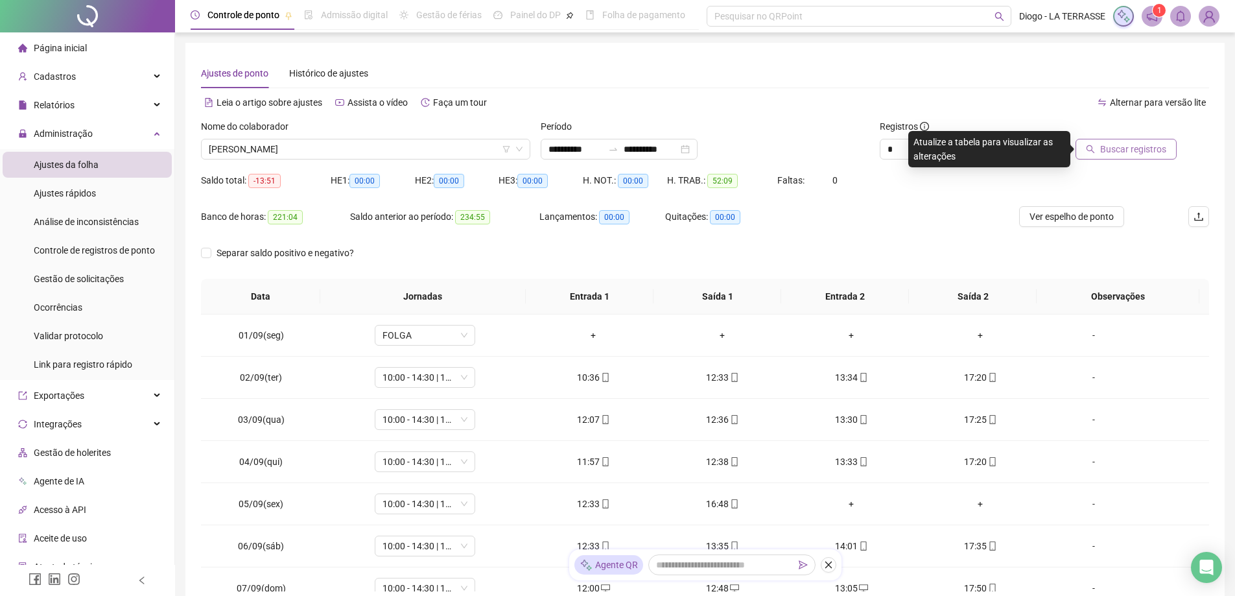
click at [1111, 152] on span "Buscar registros" at bounding box center [1134, 149] width 66 height 14
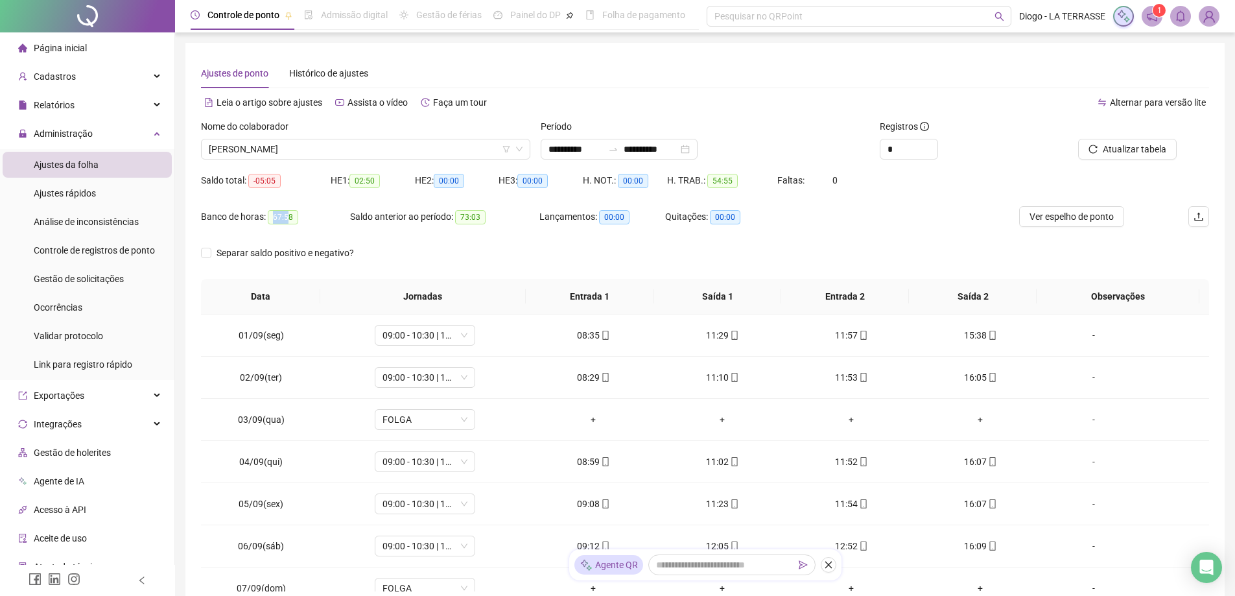
drag, startPoint x: 289, startPoint y: 217, endPoint x: 273, endPoint y: 217, distance: 15.6
click at [273, 217] on span "67:58" at bounding box center [283, 217] width 30 height 14
drag, startPoint x: 291, startPoint y: 219, endPoint x: 272, endPoint y: 219, distance: 18.8
click at [272, 219] on span "67:58" at bounding box center [283, 217] width 30 height 14
copy span "67:58"
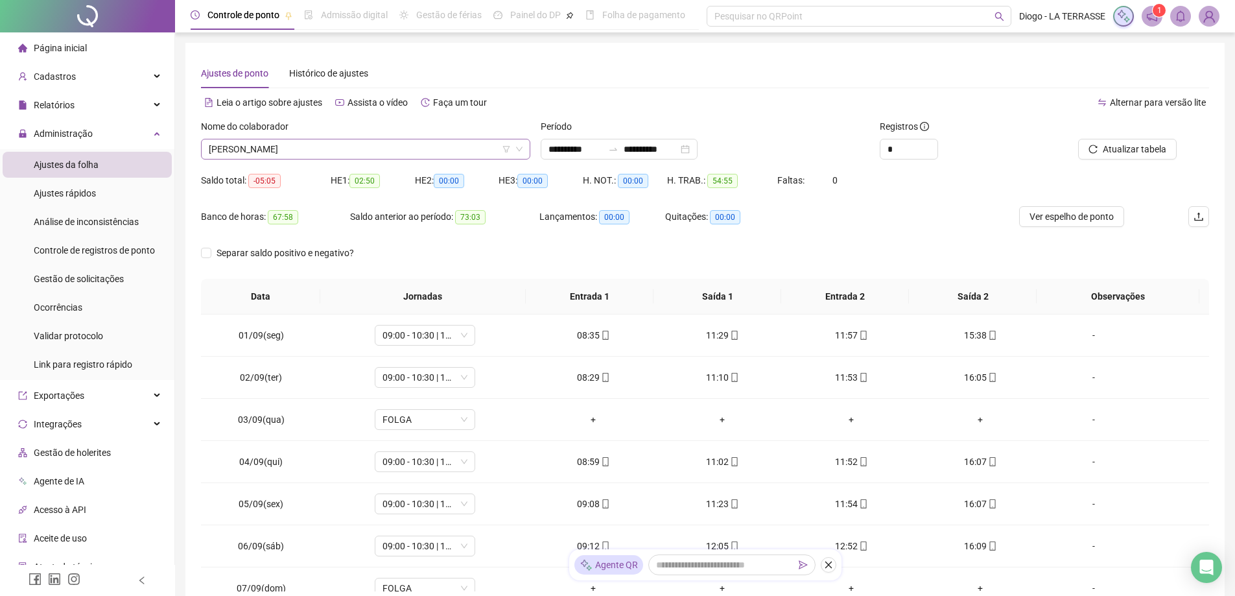
click at [263, 160] on div "Nome do colaborador OSMAR RODRIGUES DA SILVA" at bounding box center [366, 144] width 340 height 51
click at [264, 152] on span "OSMAR RODRIGUES DA SILVA" at bounding box center [366, 148] width 314 height 19
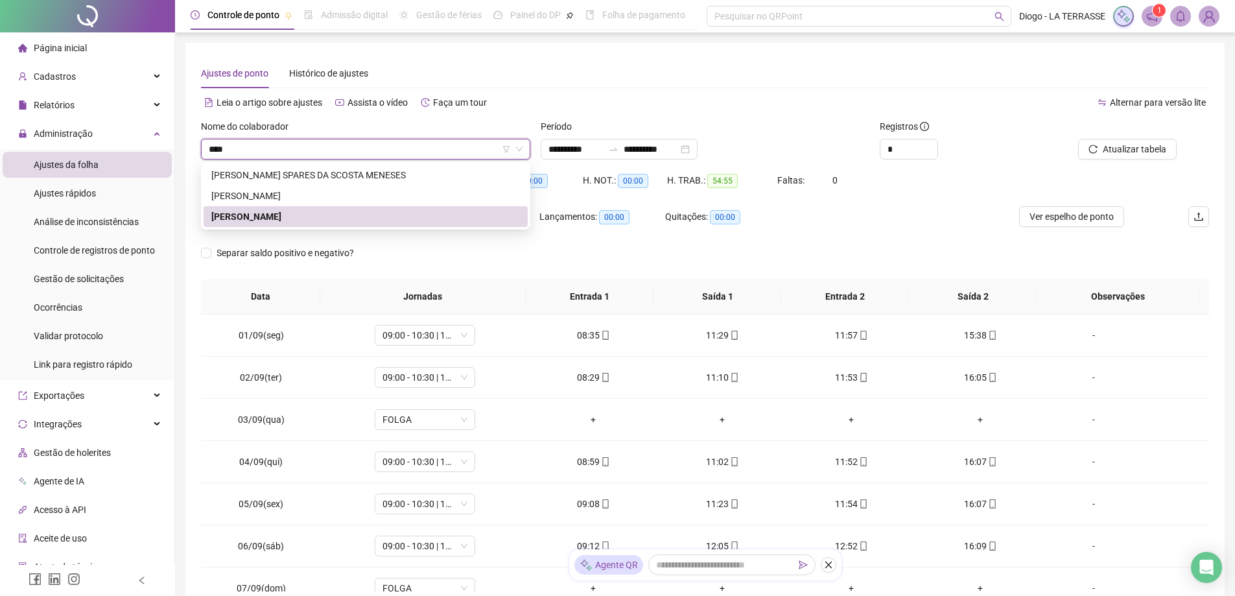
type input "*****"
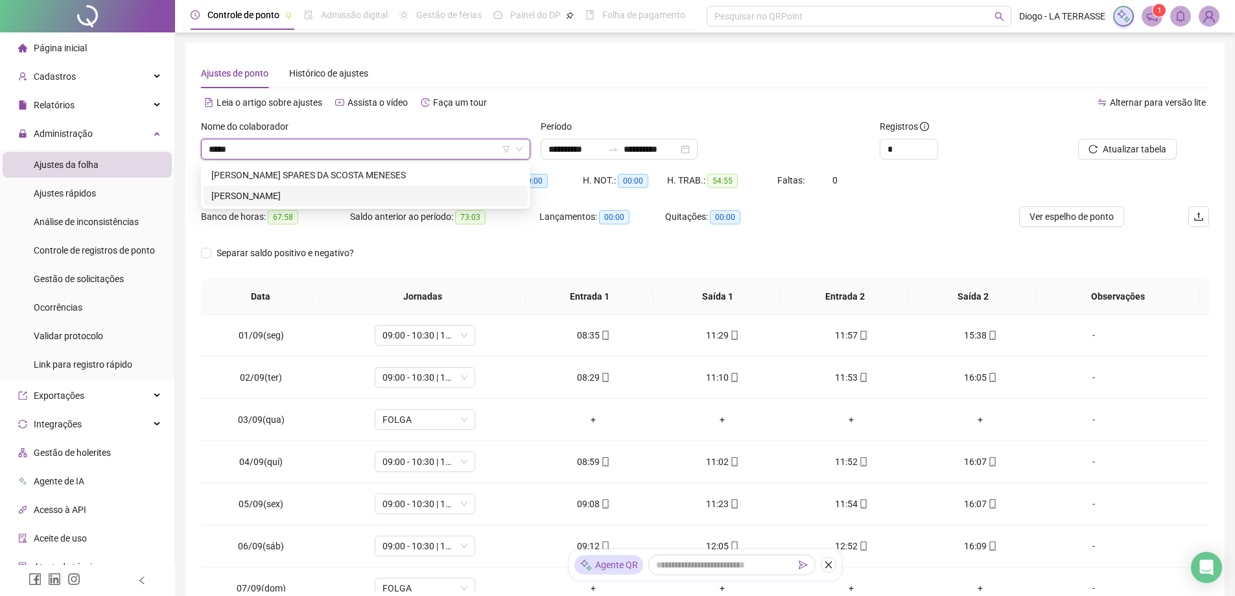
click at [298, 189] on div "MARIA MARINALVA DE MEDEIROS" at bounding box center [365, 196] width 309 height 14
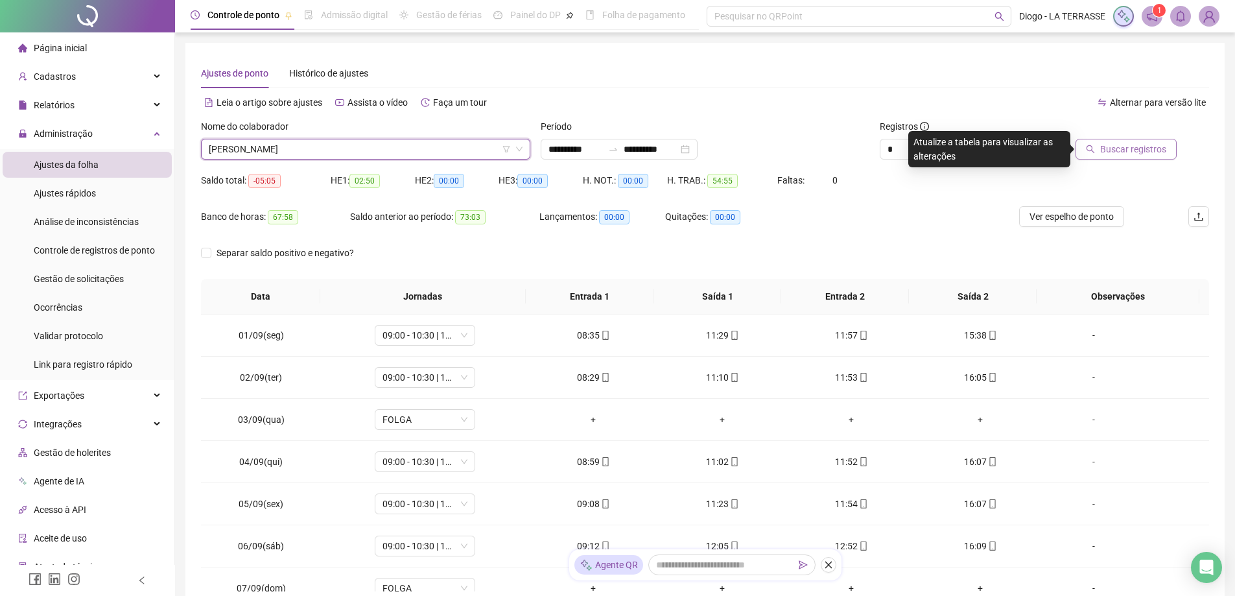
click at [1149, 141] on button "Buscar registros" at bounding box center [1126, 149] width 101 height 21
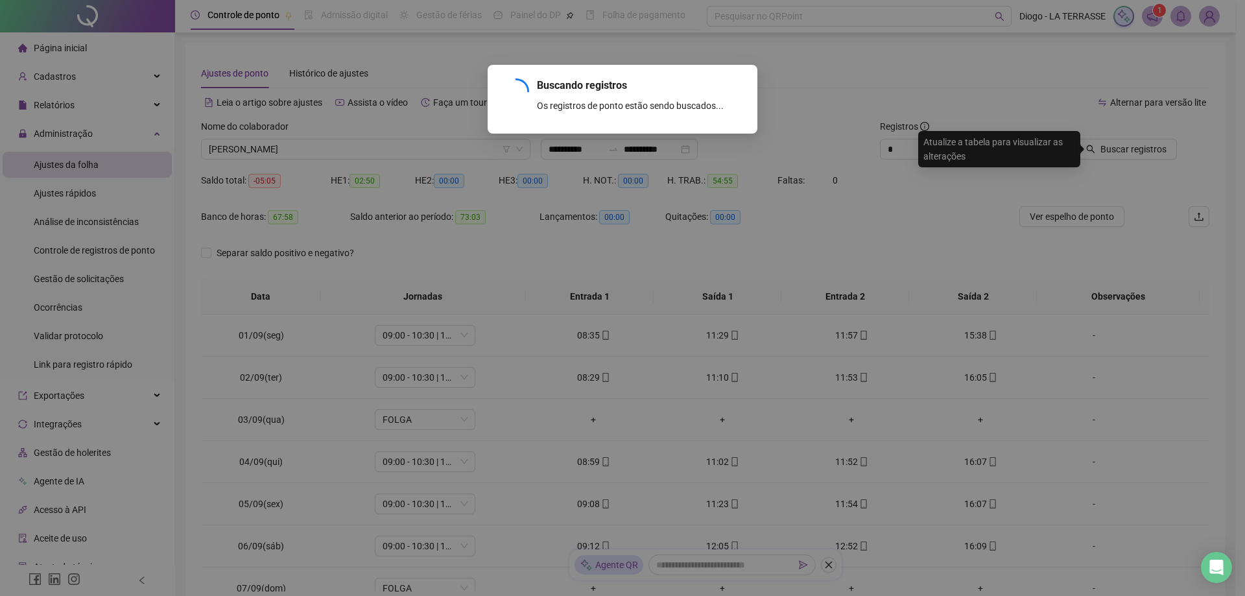
click at [1149, 148] on div "Buscando registros Os registros de ponto estão sendo buscados... OK" at bounding box center [622, 298] width 1245 height 596
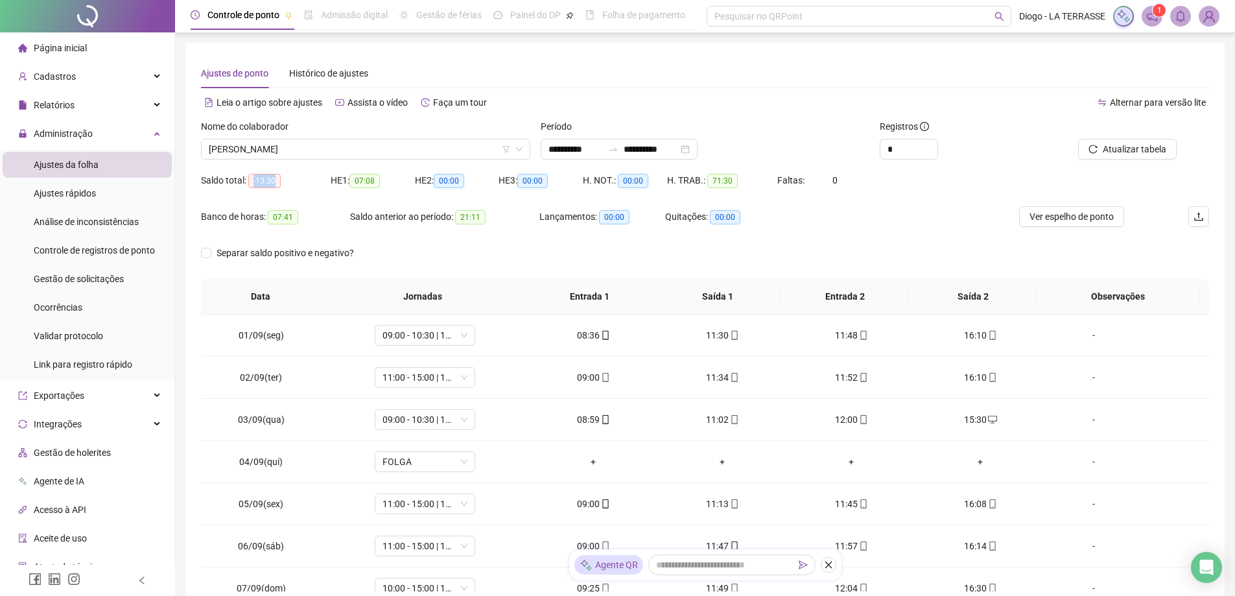
drag, startPoint x: 283, startPoint y: 178, endPoint x: 248, endPoint y: 178, distance: 34.4
click at [248, 178] on div "Saldo total: -13:30" at bounding box center [266, 180] width 130 height 15
drag, startPoint x: 291, startPoint y: 211, endPoint x: 273, endPoint y: 213, distance: 18.2
click at [273, 213] on span "07:41" at bounding box center [283, 217] width 30 height 14
click at [277, 151] on span "MARIA MARINALVA DE MEDEIROS" at bounding box center [366, 148] width 314 height 19
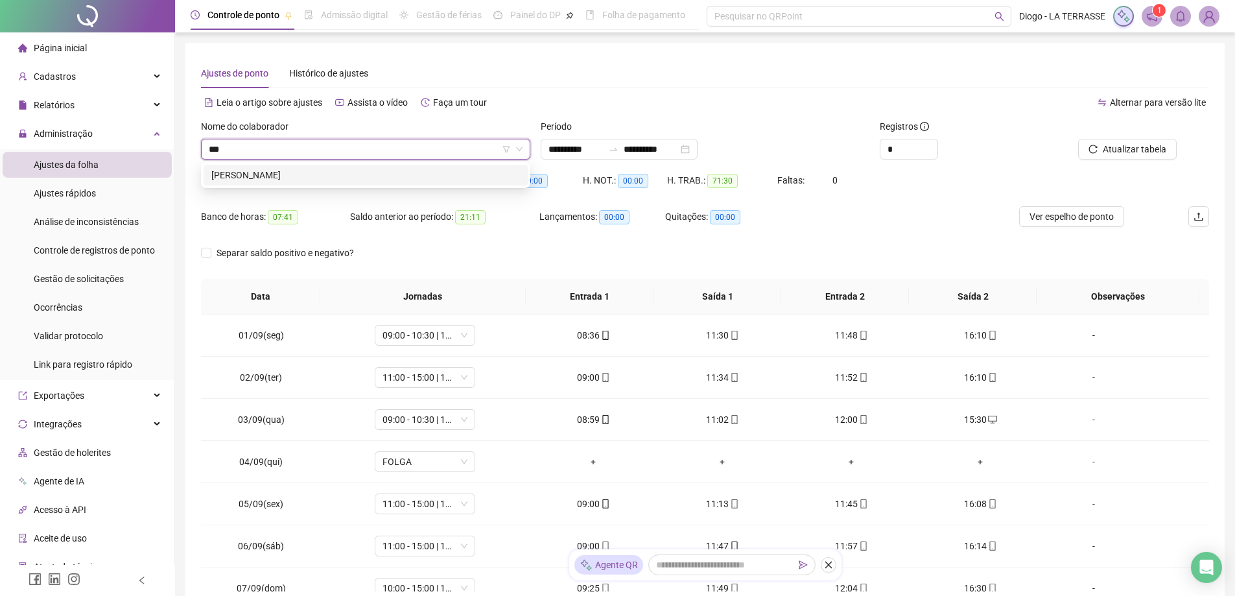
type input "****"
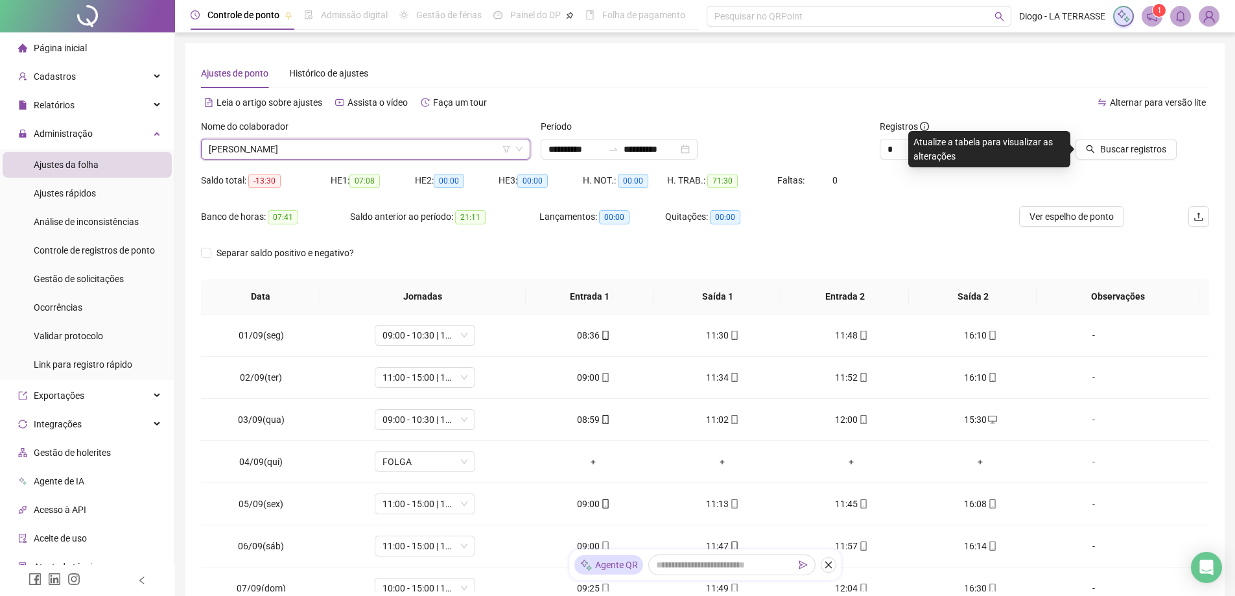
click at [1098, 160] on div "Buscar registros" at bounding box center [1130, 144] width 170 height 51
click at [1102, 147] on button "Buscar registros" at bounding box center [1126, 149] width 101 height 21
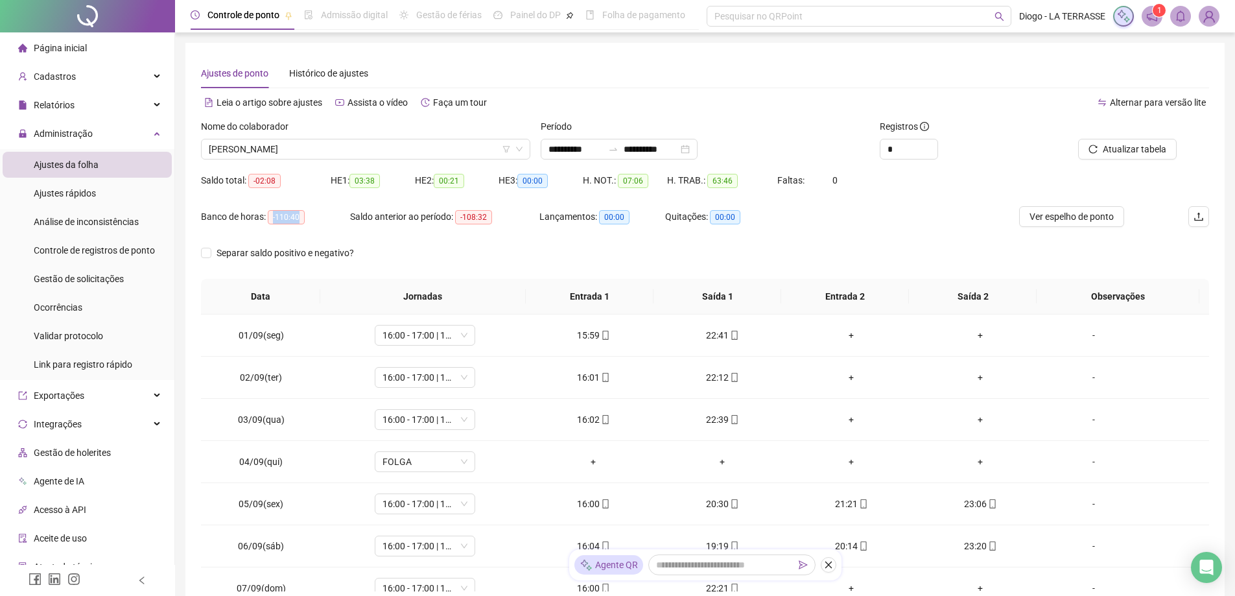
drag, startPoint x: 296, startPoint y: 214, endPoint x: 268, endPoint y: 217, distance: 28.7
click at [268, 217] on span "-110:40" at bounding box center [286, 217] width 37 height 14
click at [259, 152] on span "LUIS HENRIQUE SA DA SILVA" at bounding box center [366, 148] width 314 height 19
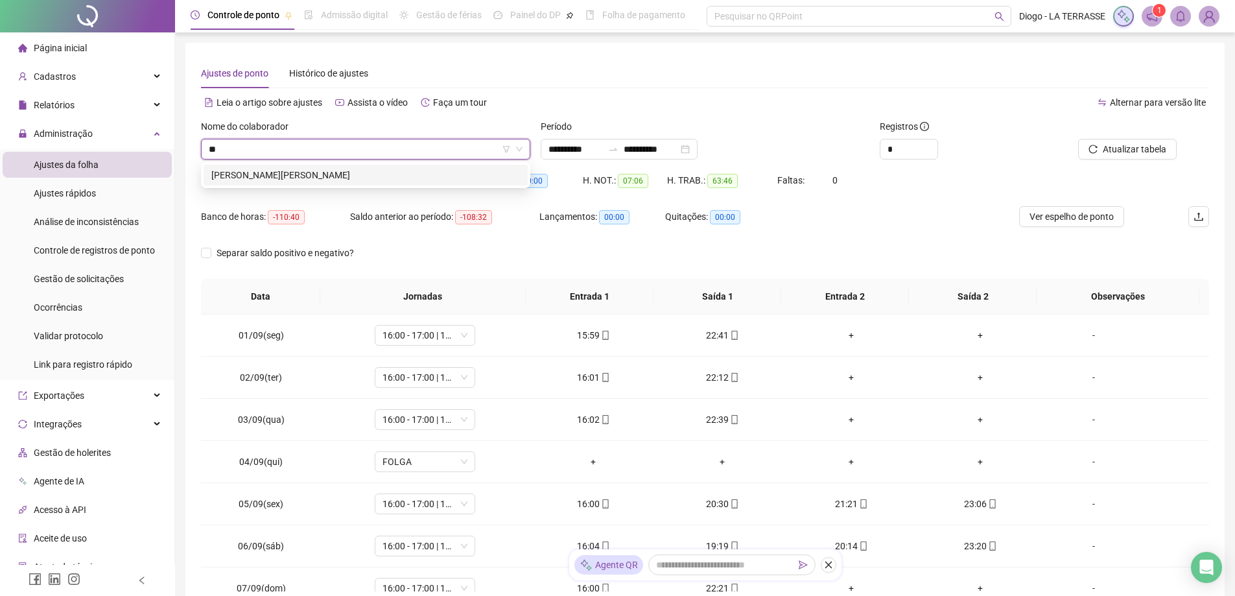
type input "*"
type input "*****"
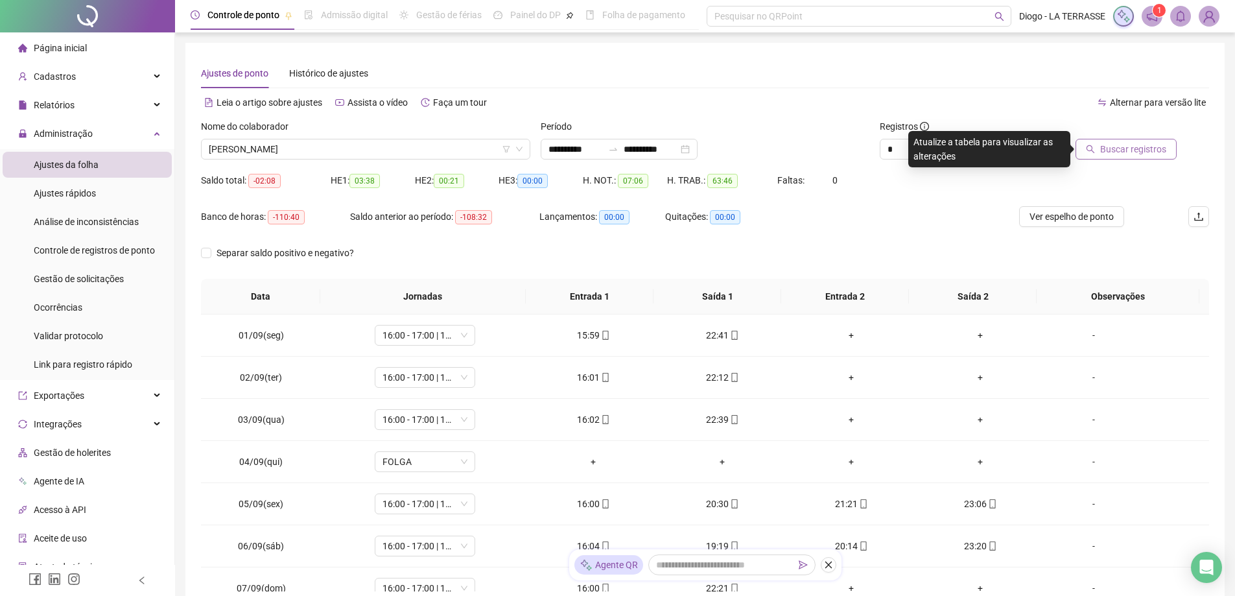
click at [1113, 151] on span "Buscar registros" at bounding box center [1134, 149] width 66 height 14
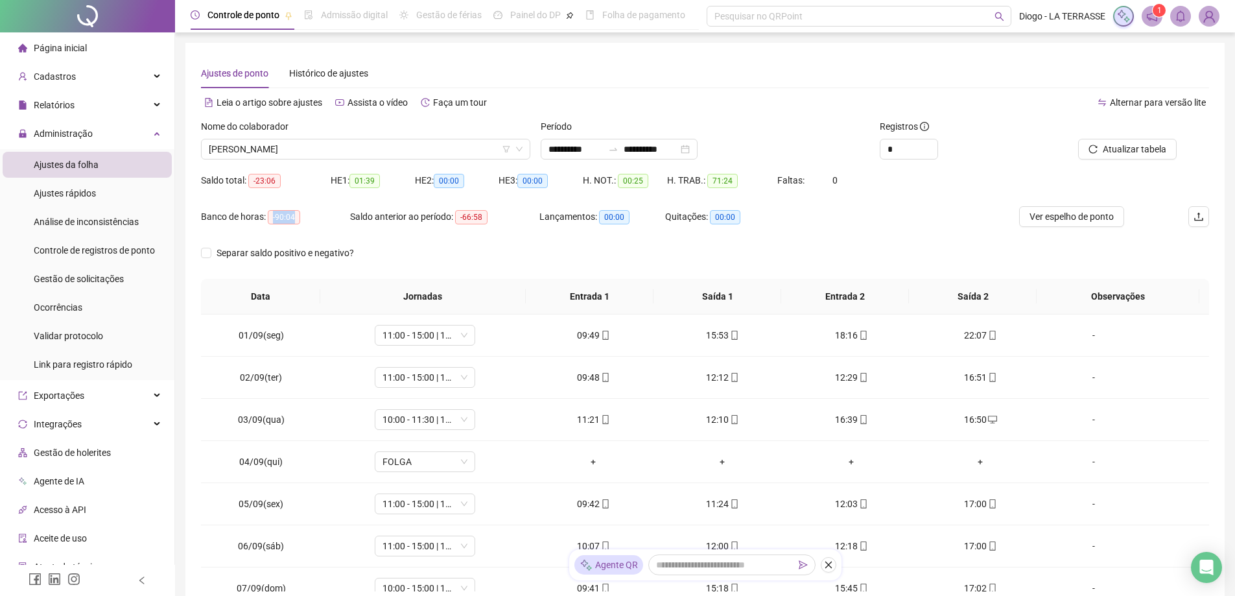
drag, startPoint x: 296, startPoint y: 218, endPoint x: 272, endPoint y: 218, distance: 24.0
click at [272, 218] on span "-90:04" at bounding box center [284, 217] width 32 height 14
click at [287, 157] on span "DEIJA PEREIRA DE SOUSA" at bounding box center [366, 148] width 314 height 19
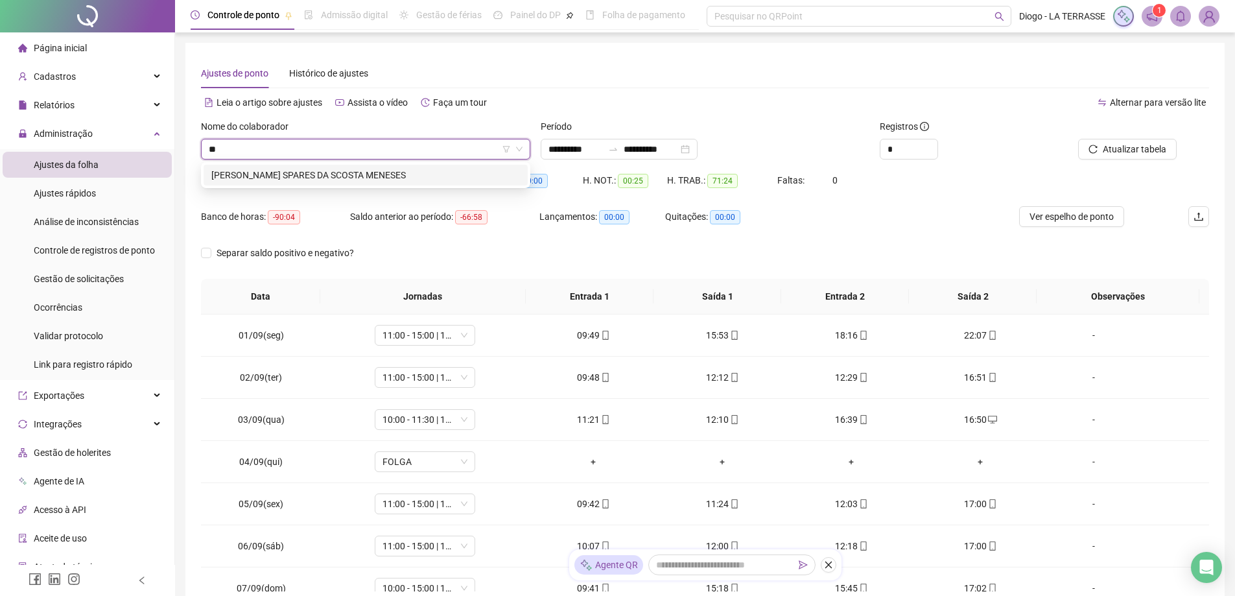
type input "***"
click at [441, 172] on div "MARIA CLEIVANY SPARES DA SCOSTA MENESES" at bounding box center [365, 175] width 309 height 14
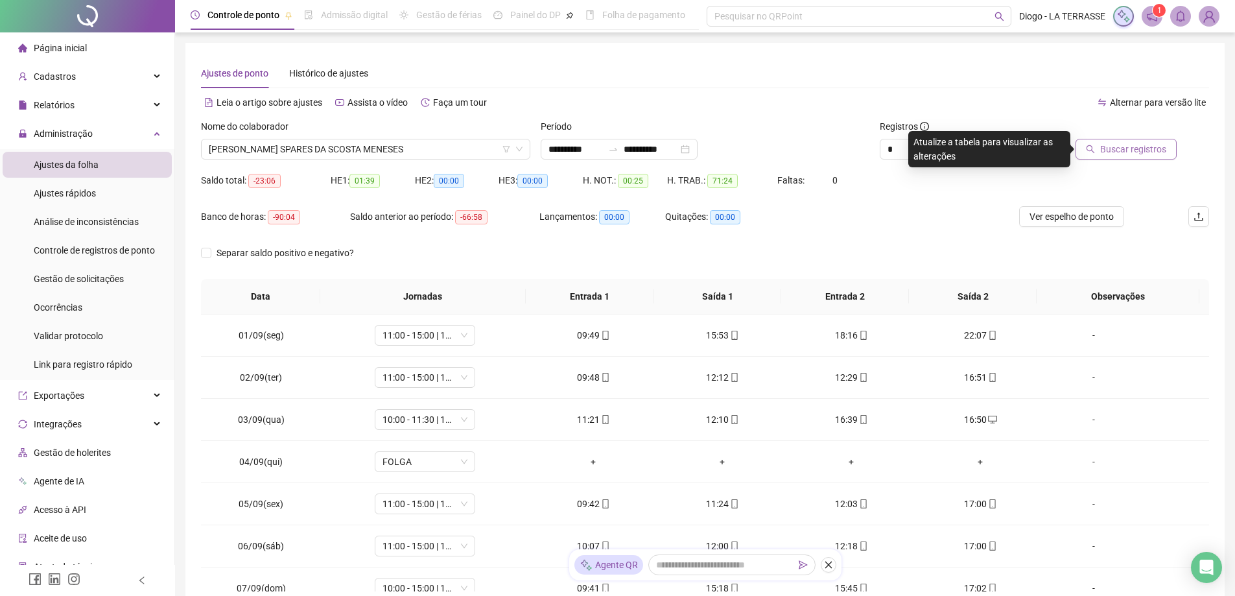
click at [1108, 152] on span "Buscar registros" at bounding box center [1134, 149] width 66 height 14
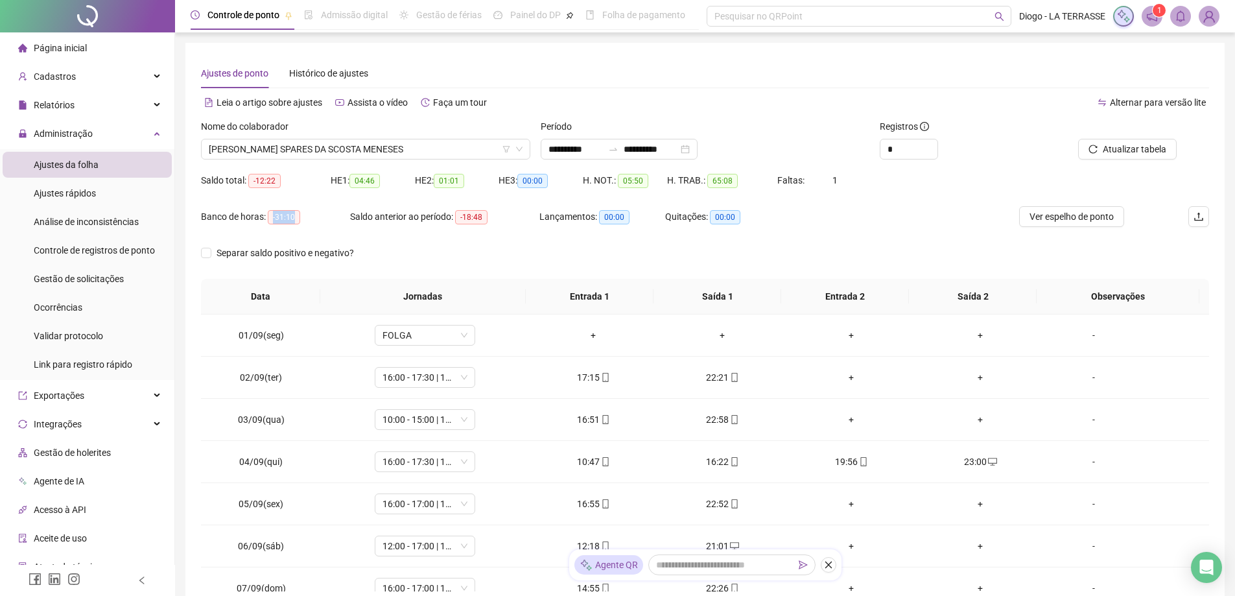
drag, startPoint x: 289, startPoint y: 220, endPoint x: 272, endPoint y: 220, distance: 17.5
click at [272, 220] on span "-31:10" at bounding box center [284, 217] width 32 height 14
